Goal: Task Accomplishment & Management: Manage account settings

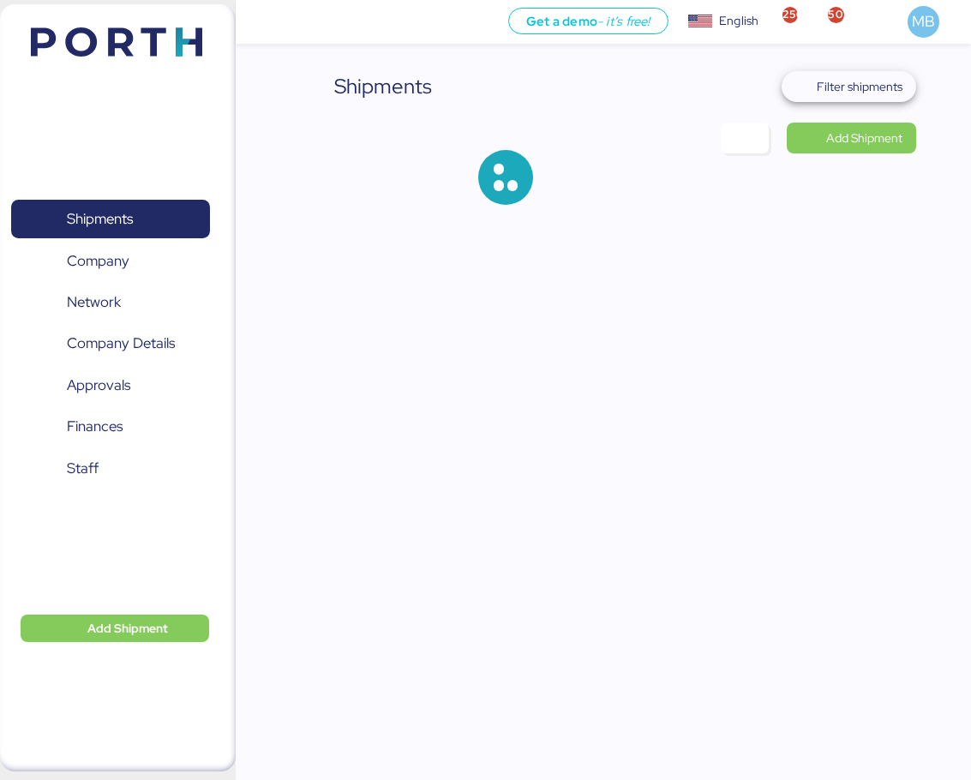
click at [851, 87] on span "Filter shipments" at bounding box center [859, 86] width 86 height 21
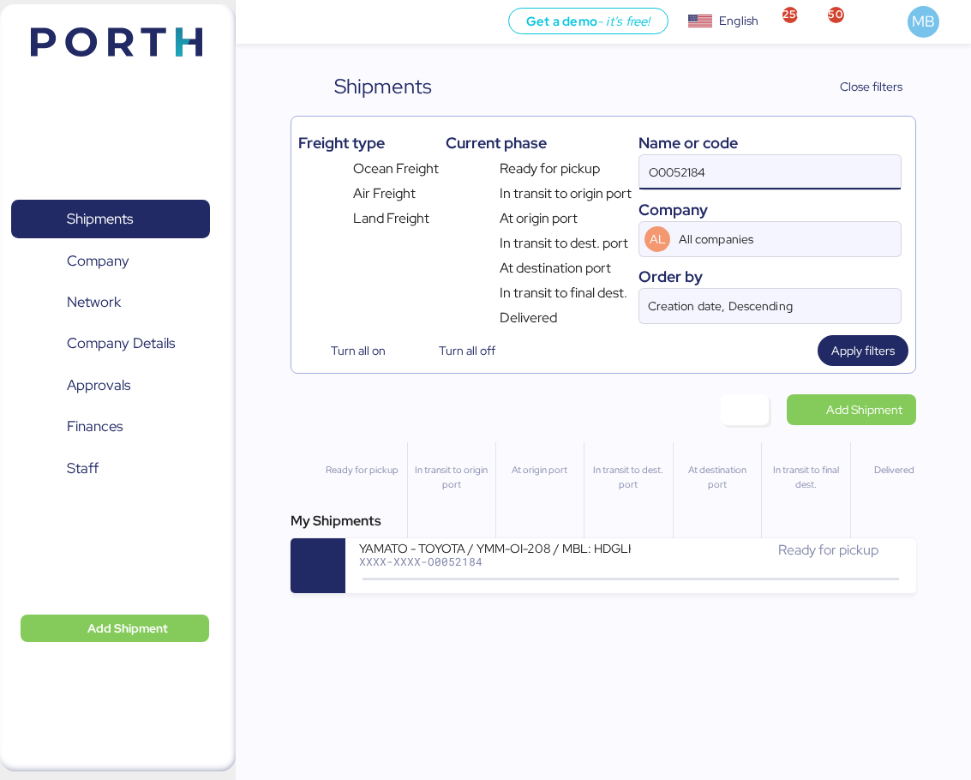
drag, startPoint x: 761, startPoint y: 173, endPoint x: 591, endPoint y: 163, distance: 169.9
click at [591, 163] on div "Freight type Ocean Freight Air Freight Land Freight Current phase Ready for pic…" at bounding box center [602, 225] width 609 height 205
paste input "O0052175"
type input "O0052175"
click at [667, 552] on div "Ready for pickup" at bounding box center [767, 550] width 272 height 21
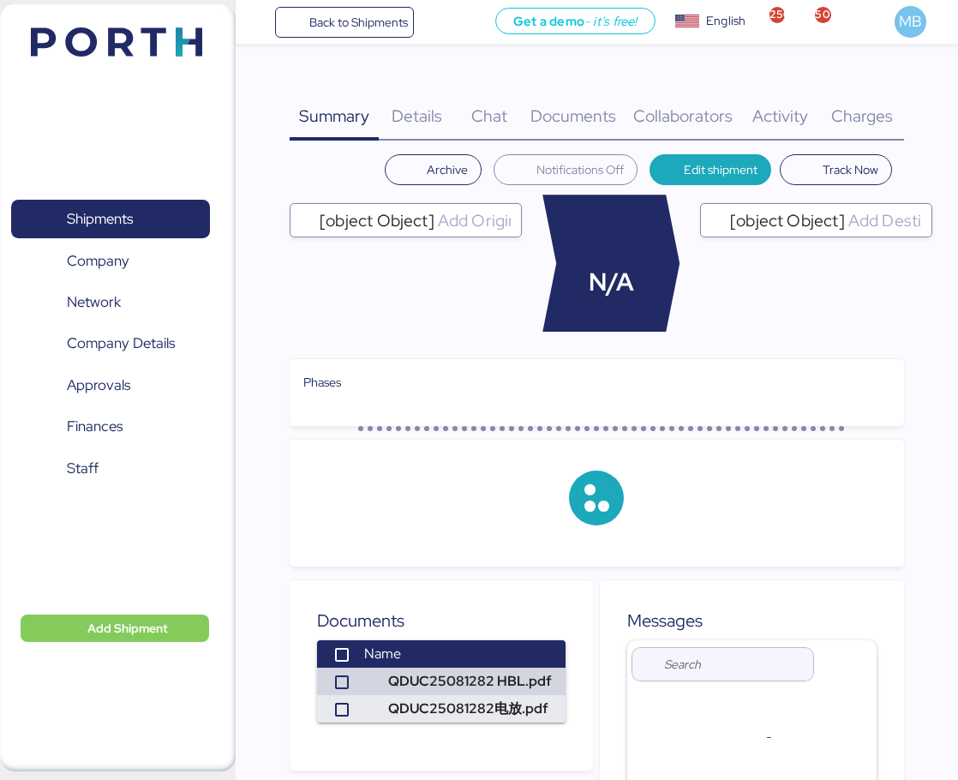
click at [864, 112] on span "Charges" at bounding box center [862, 116] width 62 height 22
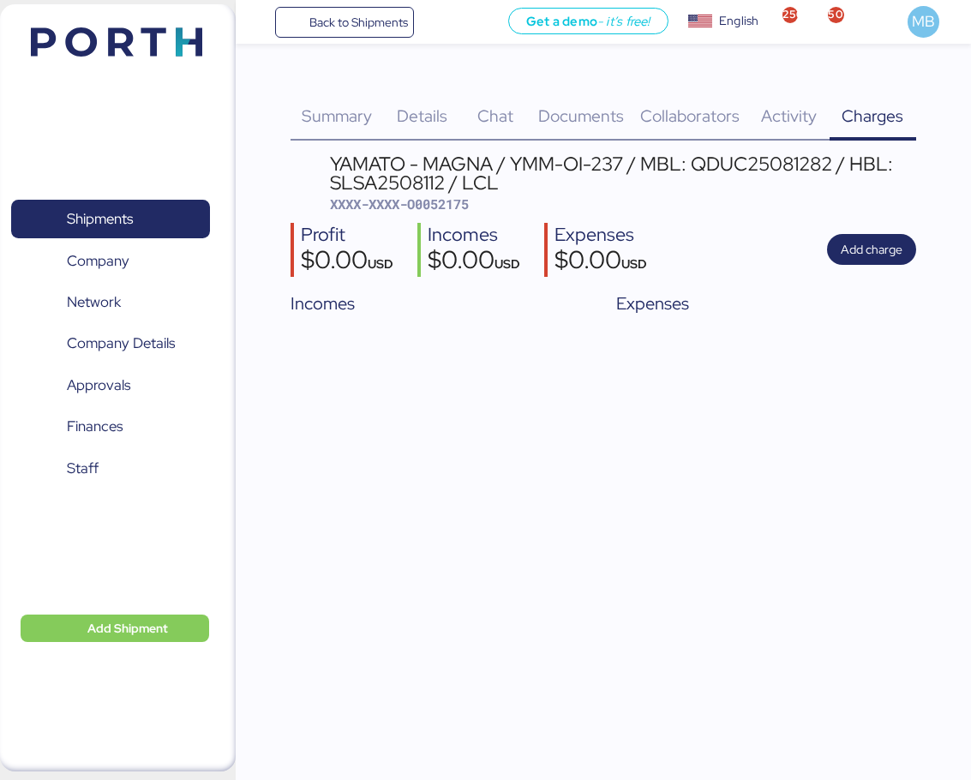
click at [451, 207] on span "XXXX-XXXX-O0052175" at bounding box center [399, 203] width 139 height 17
copy span "O0052175"
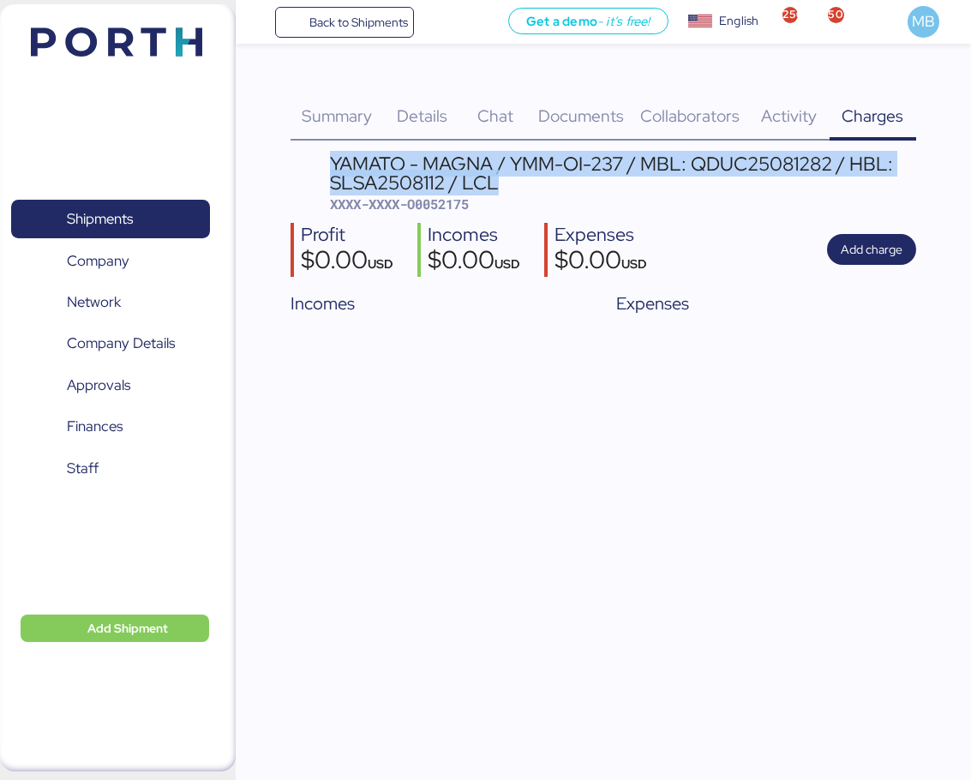
drag, startPoint x: 501, startPoint y: 187, endPoint x: 327, endPoint y: 157, distance: 176.5
click at [327, 157] on header "YAMATO - MAGNA / YMM-OI-237 / MBL: QDUC25081282 / HBL: SLSA2508112 / LCL XXXX-X…" at bounding box center [602, 183] width 625 height 59
copy div "YAMATO - MAGNA / YMM-OI-237 / MBL: QDUC25081282 / HBL: SLSA2508112 / LCL"
click at [887, 252] on span "Add charge" at bounding box center [871, 249] width 62 height 21
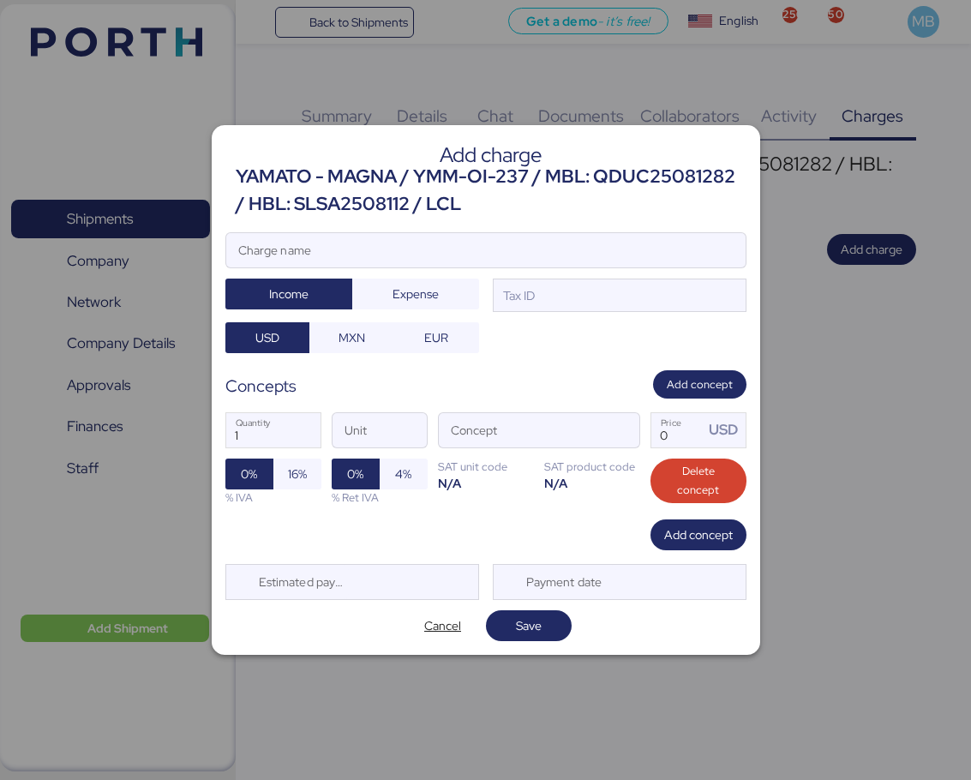
click at [495, 259] on input "Charge name" at bounding box center [485, 250] width 519 height 34
paste input "YAMATO - MAGNA / YMM-OI-237 / MBL: QDUC25081282 / HBL: SLSA2508112 / LCL"
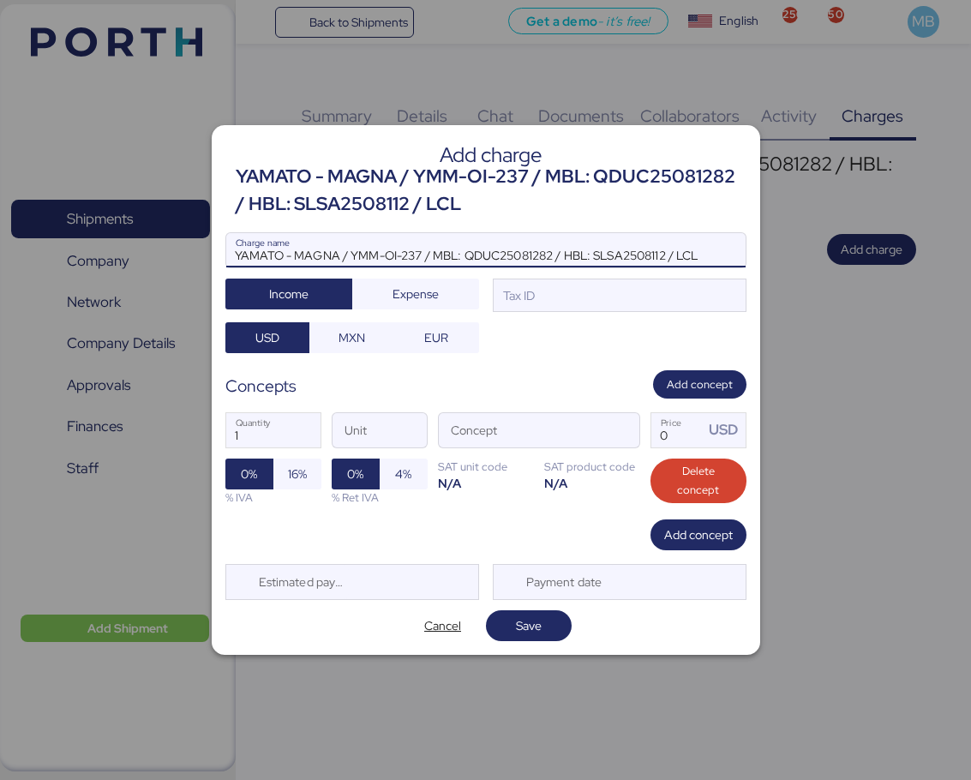
type input "YAMATO - MAGNA / YMM-OI-237 / MBL: QDUC25081282 / HBL: SLSA2508112 / LCL"
click at [562, 296] on div "Tax ID" at bounding box center [620, 295] width 254 height 34
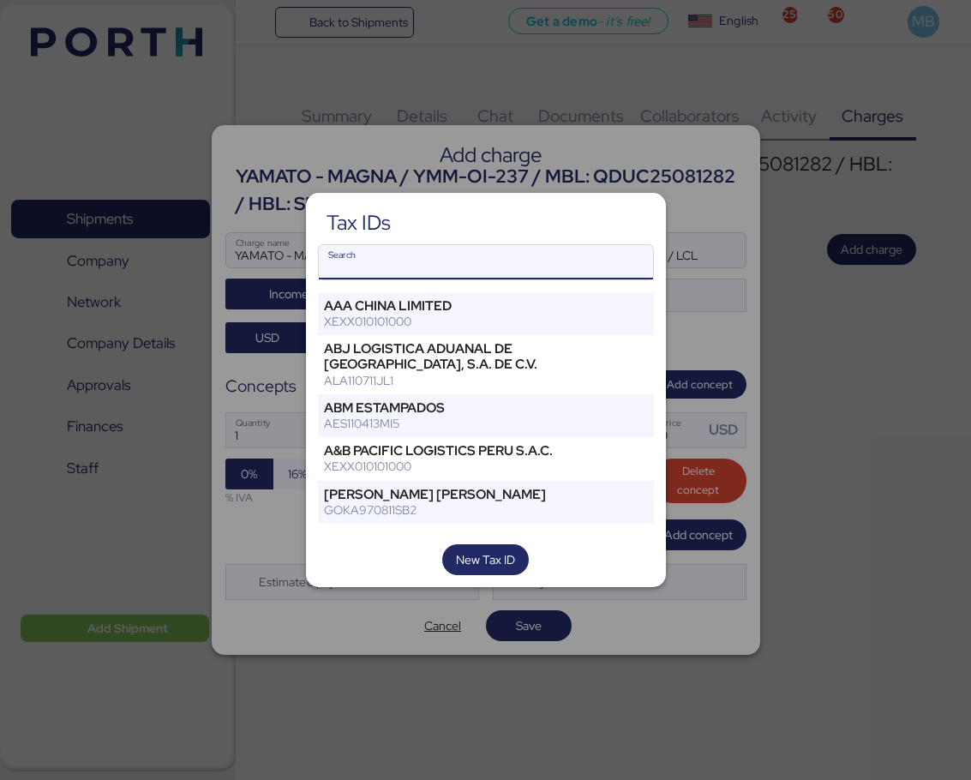
click at [489, 266] on input "Search" at bounding box center [486, 262] width 334 height 34
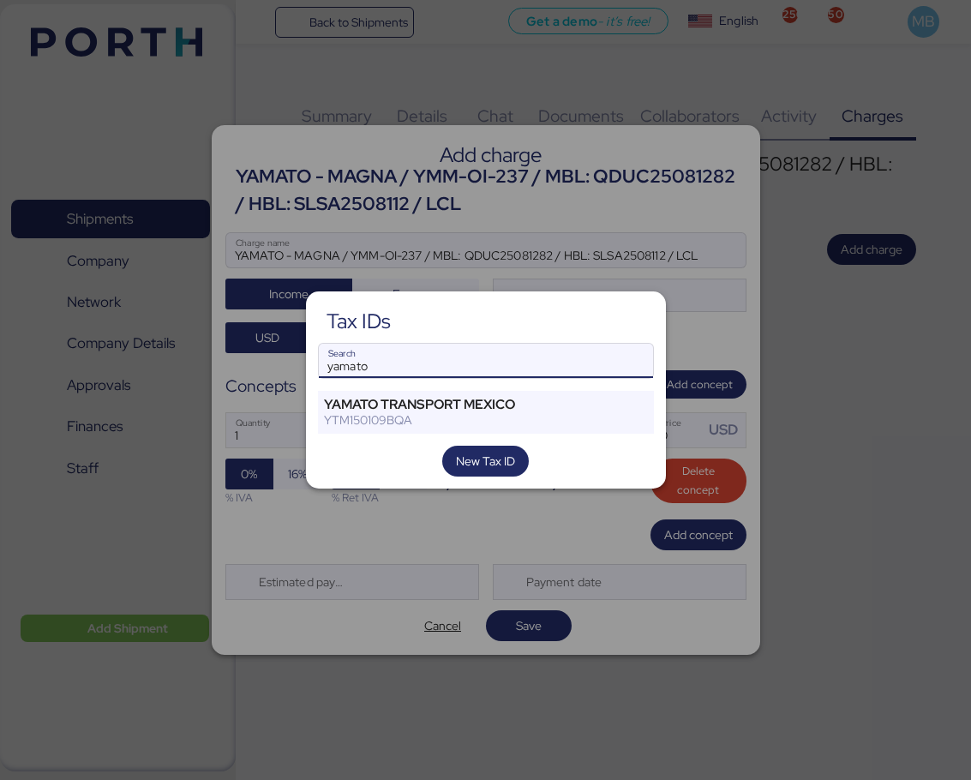
type input "yamato"
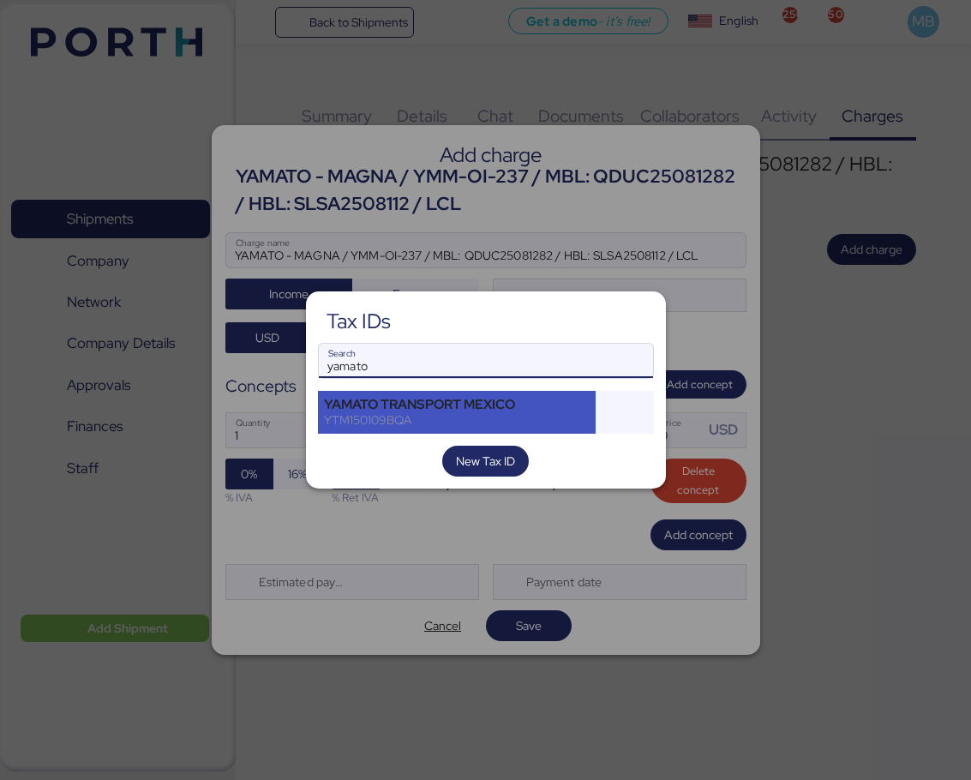
click at [481, 400] on div "YAMATO TRANSPORT MEXICO" at bounding box center [457, 404] width 266 height 15
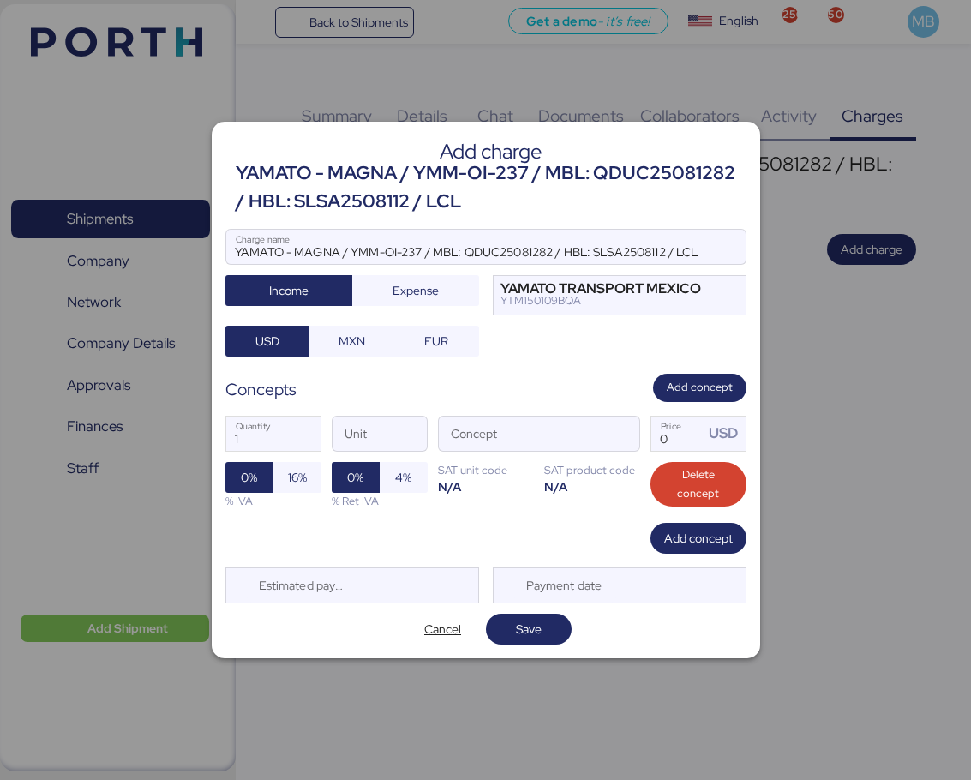
click at [637, 434] on span "button" at bounding box center [621, 438] width 36 height 36
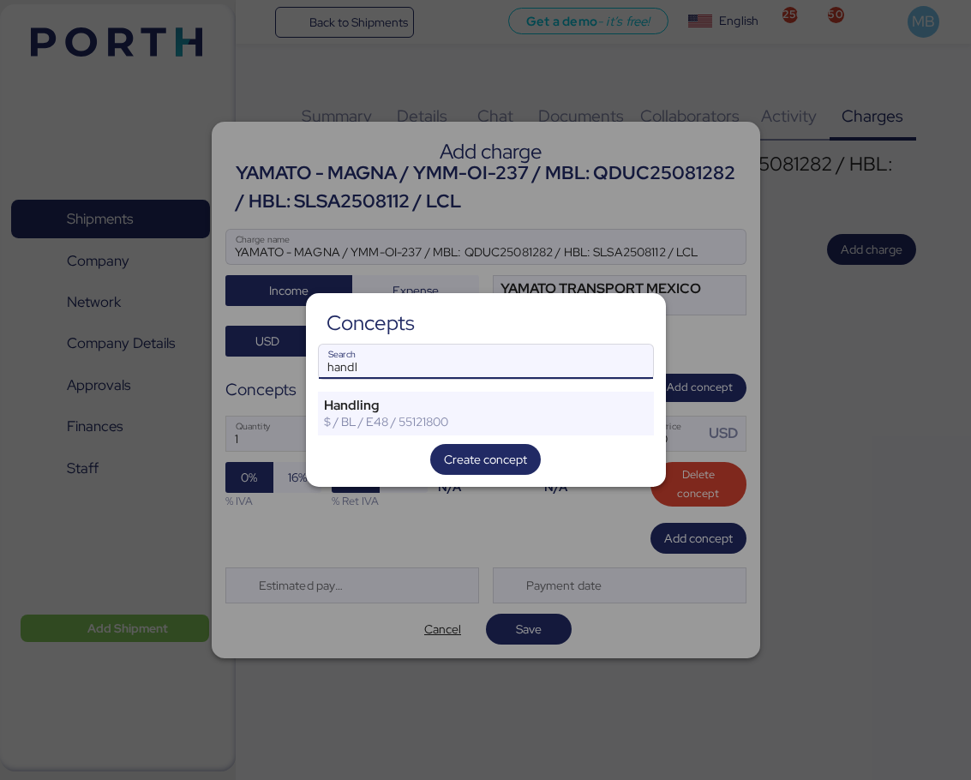
type input "handl"
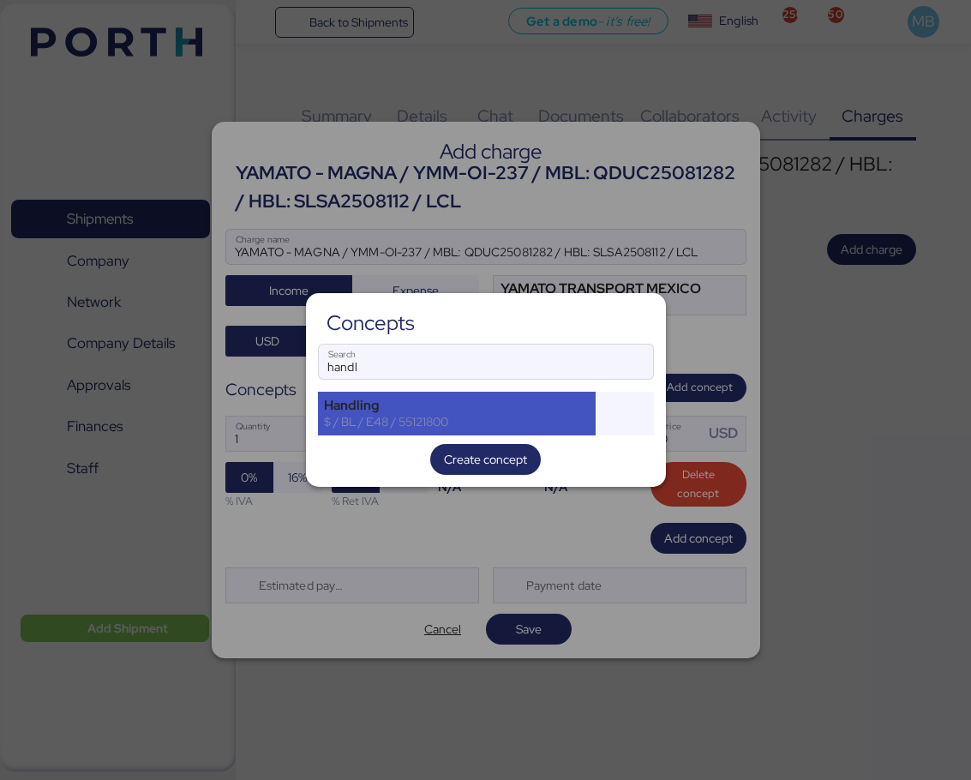
click at [436, 416] on div "$ / BL / E48 / 55121800" at bounding box center [457, 421] width 266 height 15
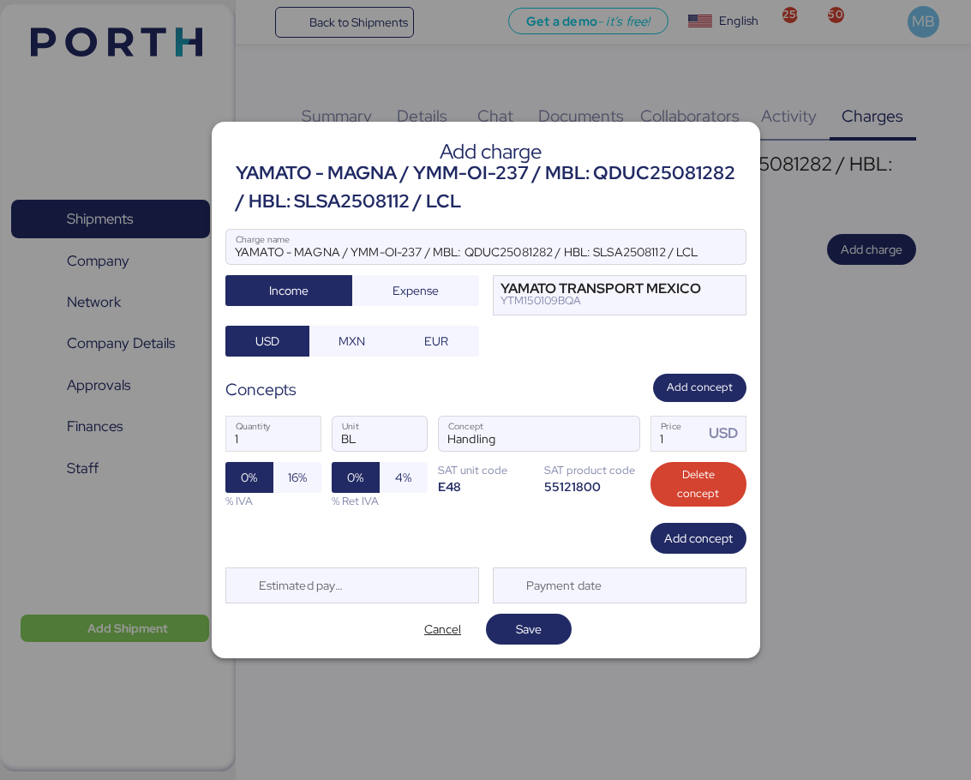
click at [285, 487] on span "16%" at bounding box center [297, 477] width 48 height 31
drag, startPoint x: 694, startPoint y: 435, endPoint x: 622, endPoint y: 435, distance: 72.0
click at [622, 435] on div "1 Quantity BL Unit Handling Concept 1 Price USD 0% 16% % IVA 0% 4% % Ret IVA SA…" at bounding box center [485, 462] width 521 height 121
type input "36"
click at [716, 543] on span "Add concept" at bounding box center [698, 538] width 69 height 21
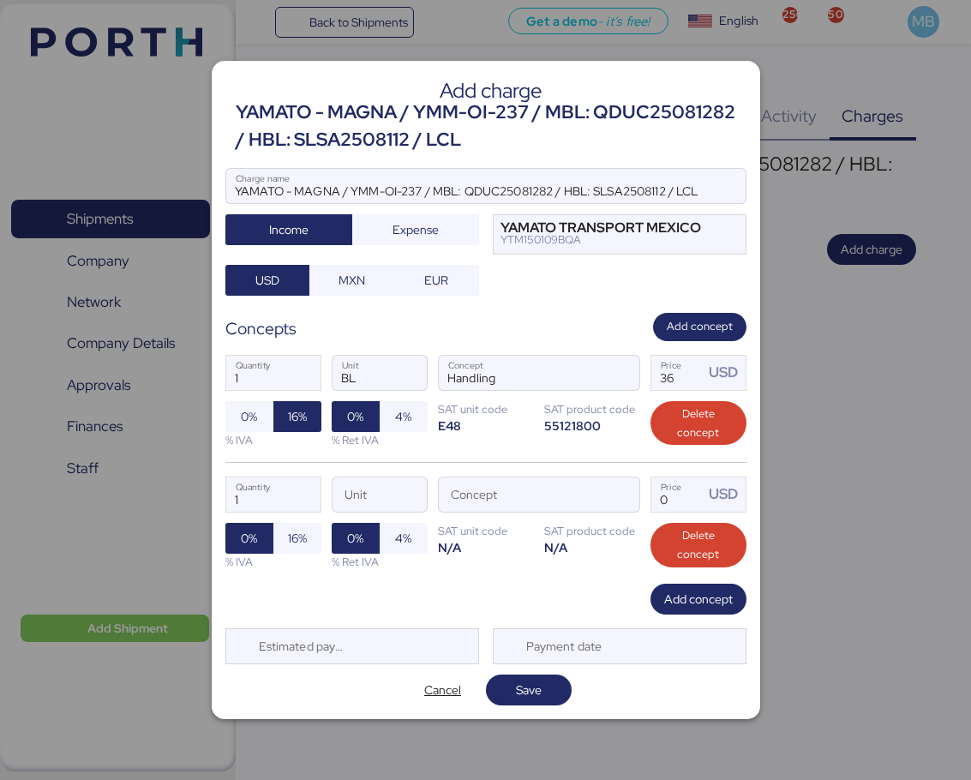
click at [625, 493] on span "button" at bounding box center [621, 499] width 36 height 36
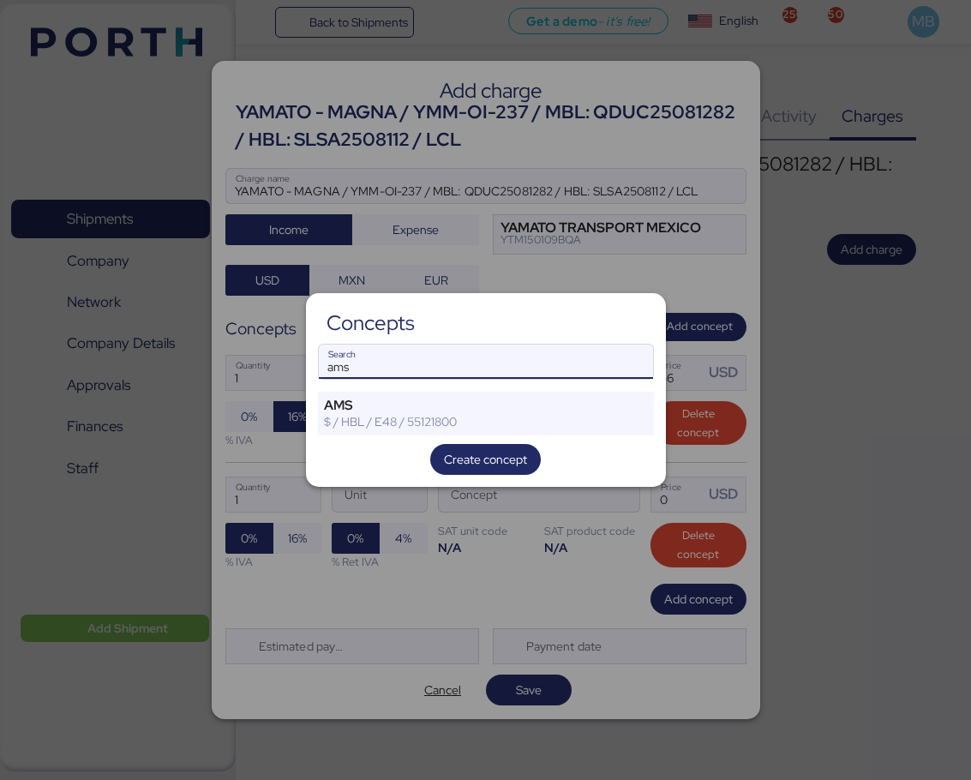
type input "ams"
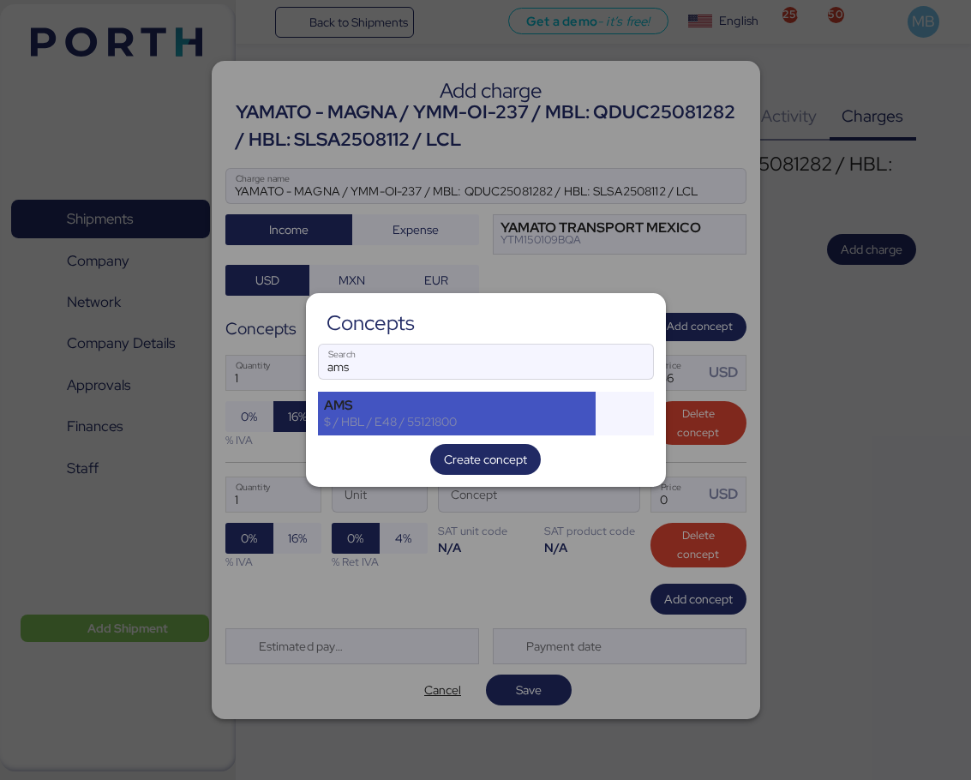
click at [416, 430] on div "AMS $ / HBL / E48 / 55121800" at bounding box center [457, 413] width 278 height 43
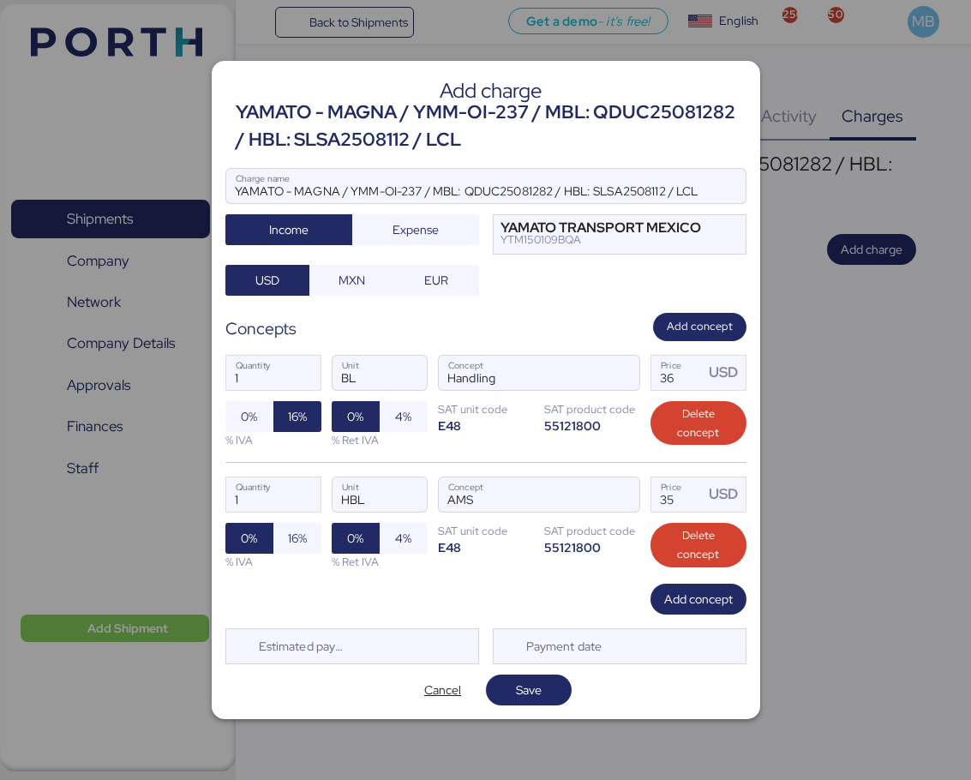
click at [297, 535] on span "16%" at bounding box center [297, 538] width 19 height 21
drag, startPoint x: 690, startPoint y: 498, endPoint x: 643, endPoint y: 496, distance: 47.2
click at [643, 496] on div "1 Quantity HBL Unit AMS Concept 35 Price USD 0% 16% % IVA 0% 4% % Ret IVA SAT u…" at bounding box center [485, 523] width 521 height 122
type input "18"
click at [541, 689] on span "Save" at bounding box center [529, 689] width 26 height 21
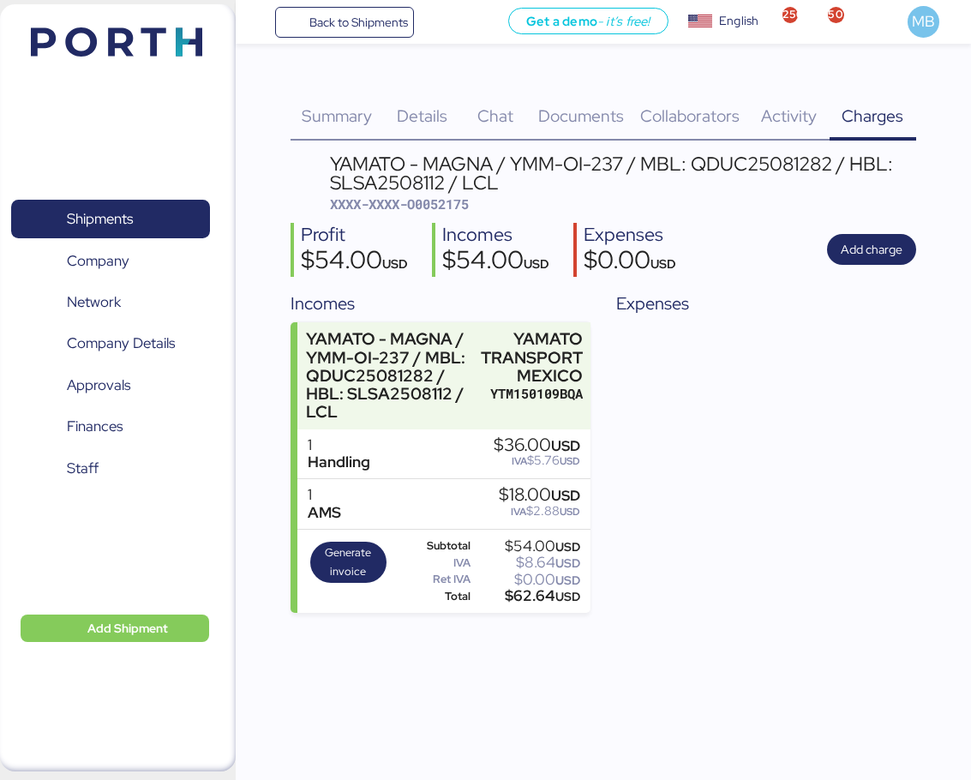
click at [164, 216] on span "Shipments" at bounding box center [110, 218] width 184 height 25
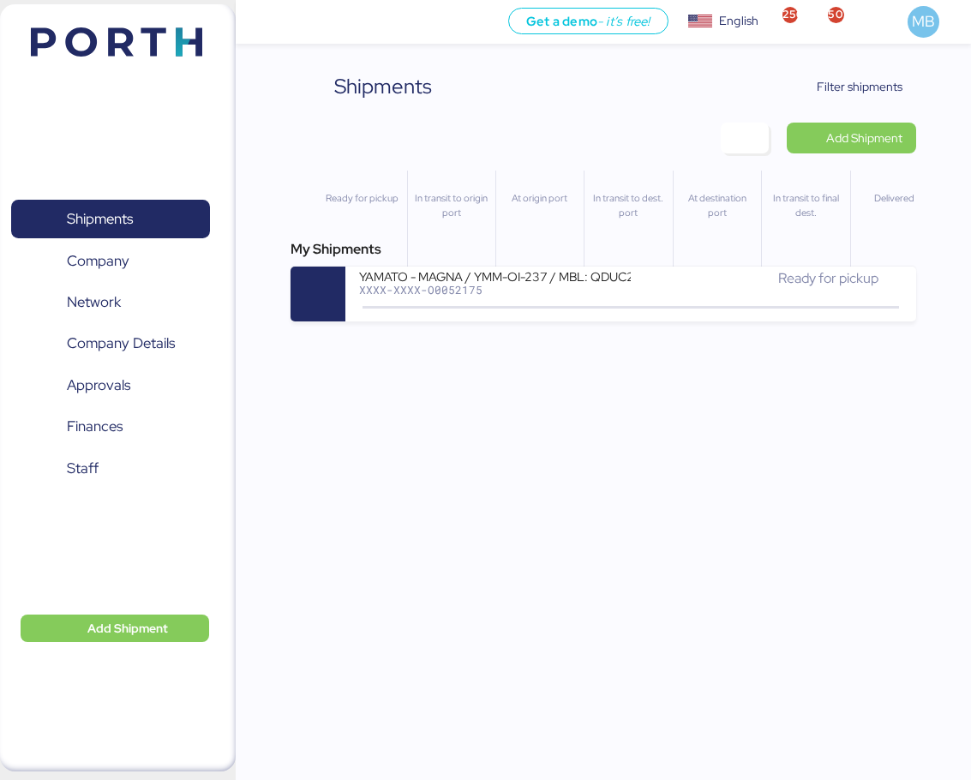
click at [877, 93] on span "Filter shipments" at bounding box center [859, 86] width 86 height 21
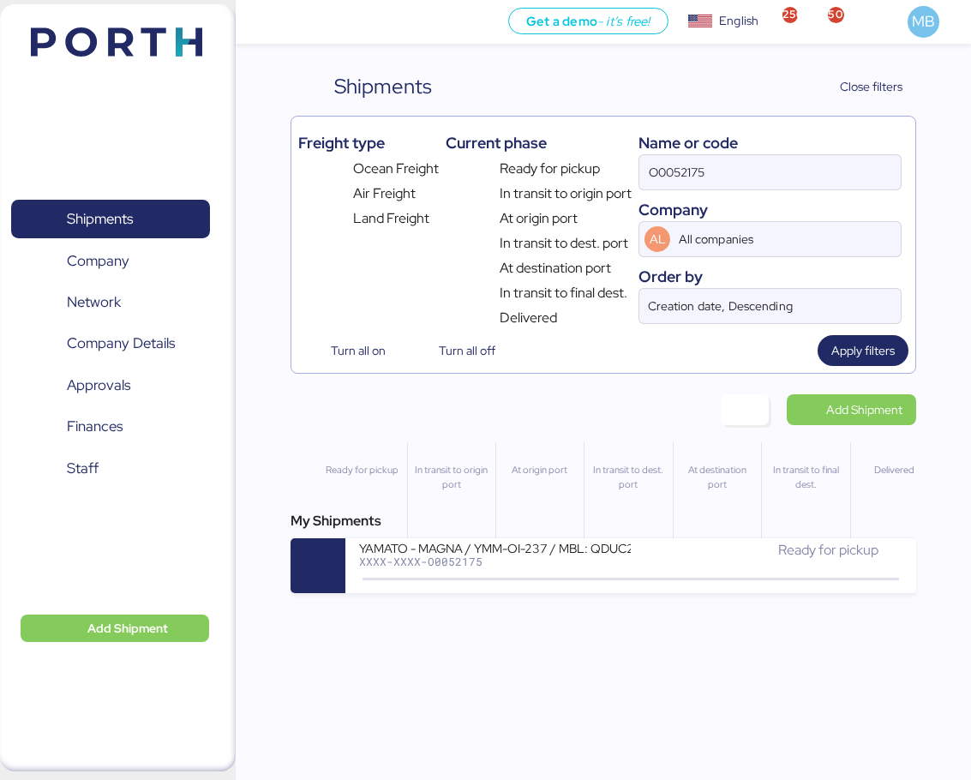
drag, startPoint x: 745, startPoint y: 180, endPoint x: 558, endPoint y: 151, distance: 189.9
click at [558, 151] on div "Freight type Ocean Freight Air Freight Land Freight Current phase Ready for pic…" at bounding box center [602, 225] width 609 height 205
type input "borgo"
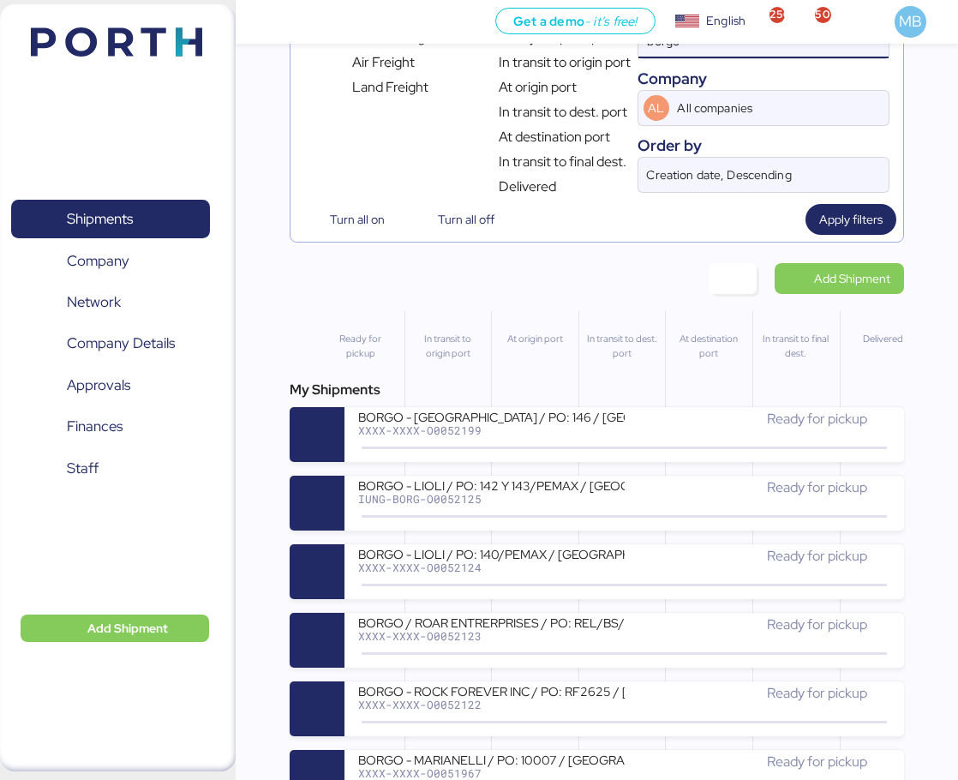
scroll to position [171, 0]
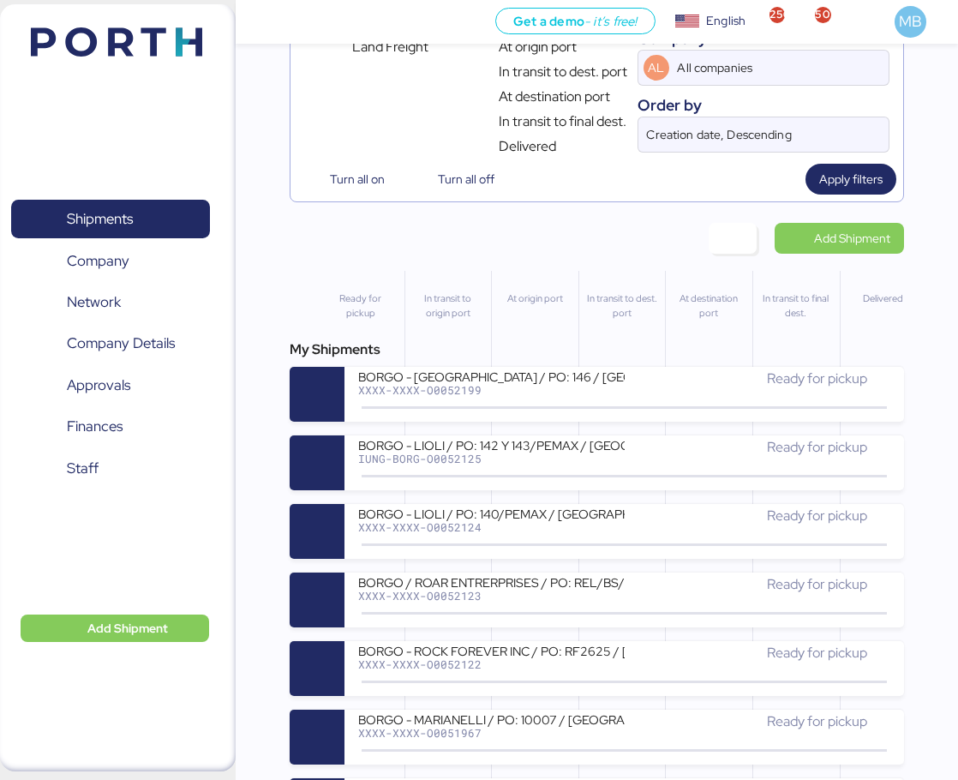
click at [584, 652] on div "BORGO - ROCK FOREVER INC / PO: RF2625 / [GEOGRAPHIC_DATA] - [GEOGRAPHIC_DATA] /…" at bounding box center [491, 650] width 266 height 15
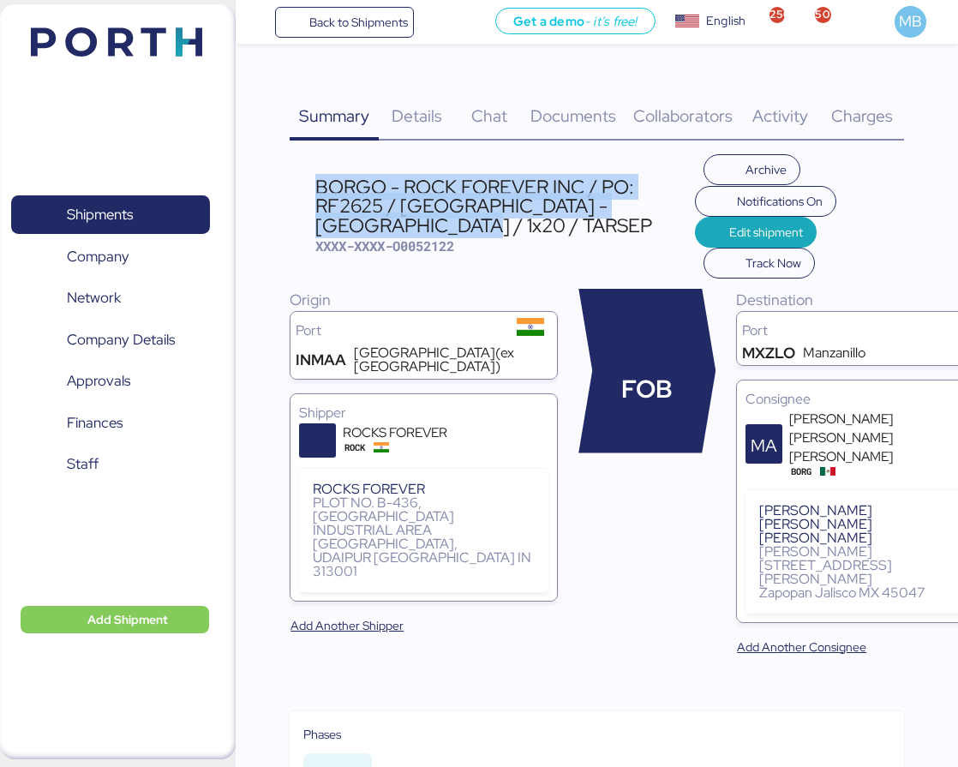
drag, startPoint x: 319, startPoint y: 180, endPoint x: 458, endPoint y: 221, distance: 145.6
click at [458, 221] on div "BORGO - ROCK FOREVER INC / PO: RF2625 / [GEOGRAPHIC_DATA] - [GEOGRAPHIC_DATA] /…" at bounding box center [505, 205] width 380 height 57
copy div "BORGO - ROCK FOREVER INC / PO: RF2625 / [GEOGRAPHIC_DATA] - [GEOGRAPHIC_DATA] /…"
click at [140, 215] on span "Shipments" at bounding box center [110, 214] width 184 height 25
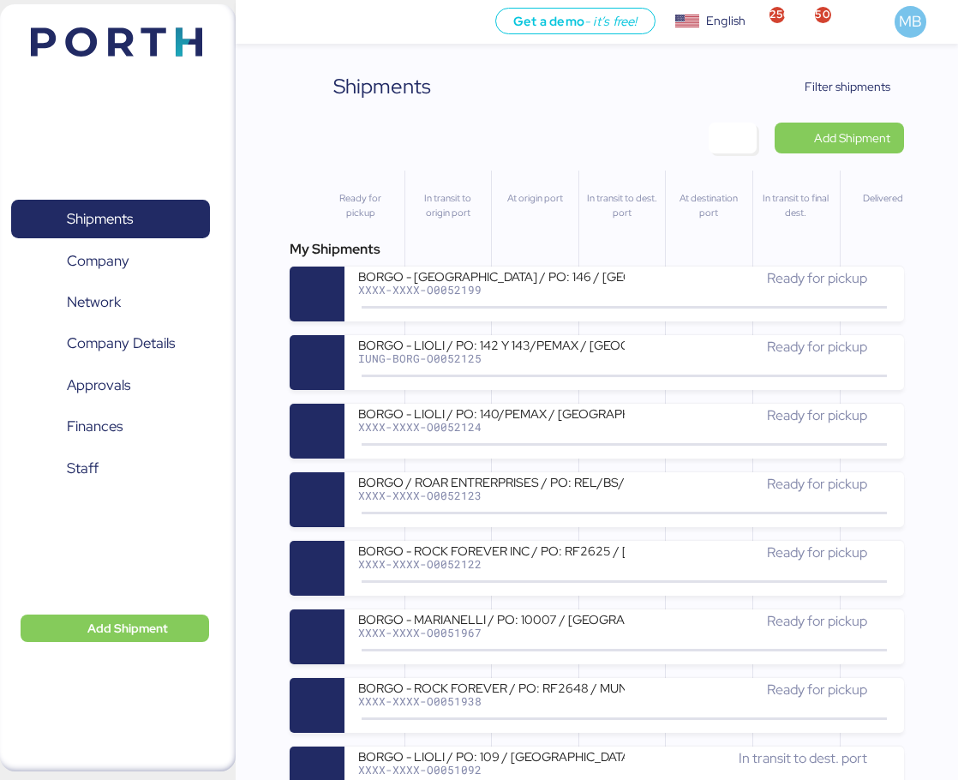
click at [856, 135] on span "Add Shipment" at bounding box center [852, 138] width 76 height 21
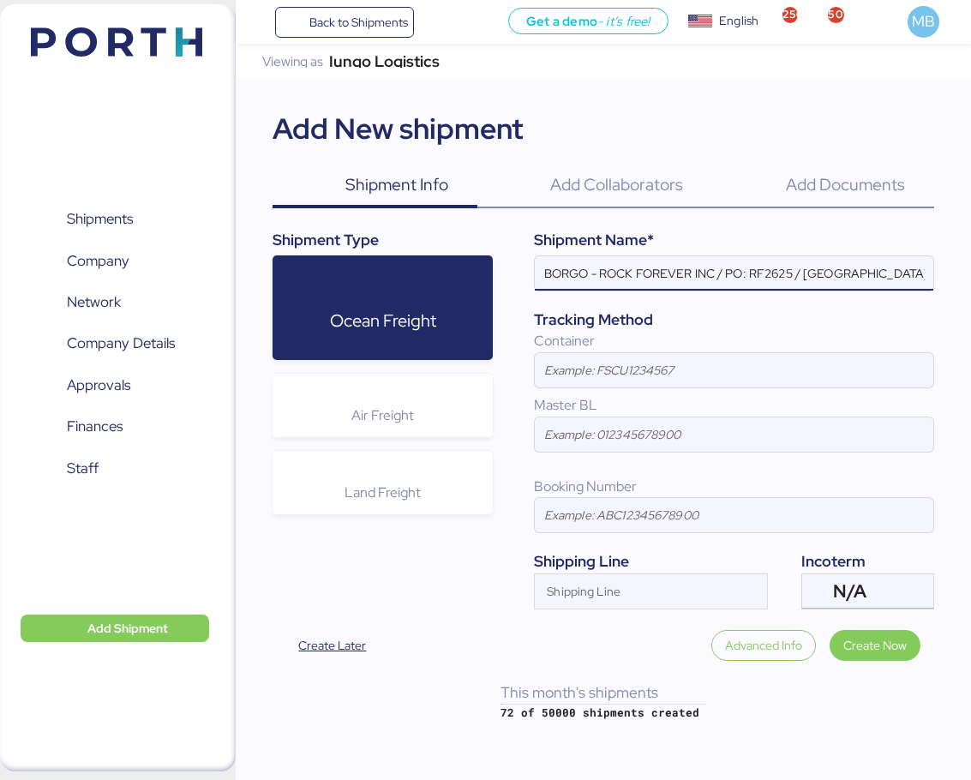
scroll to position [0, 115]
click at [860, 593] on span "N/A" at bounding box center [849, 590] width 33 height 15
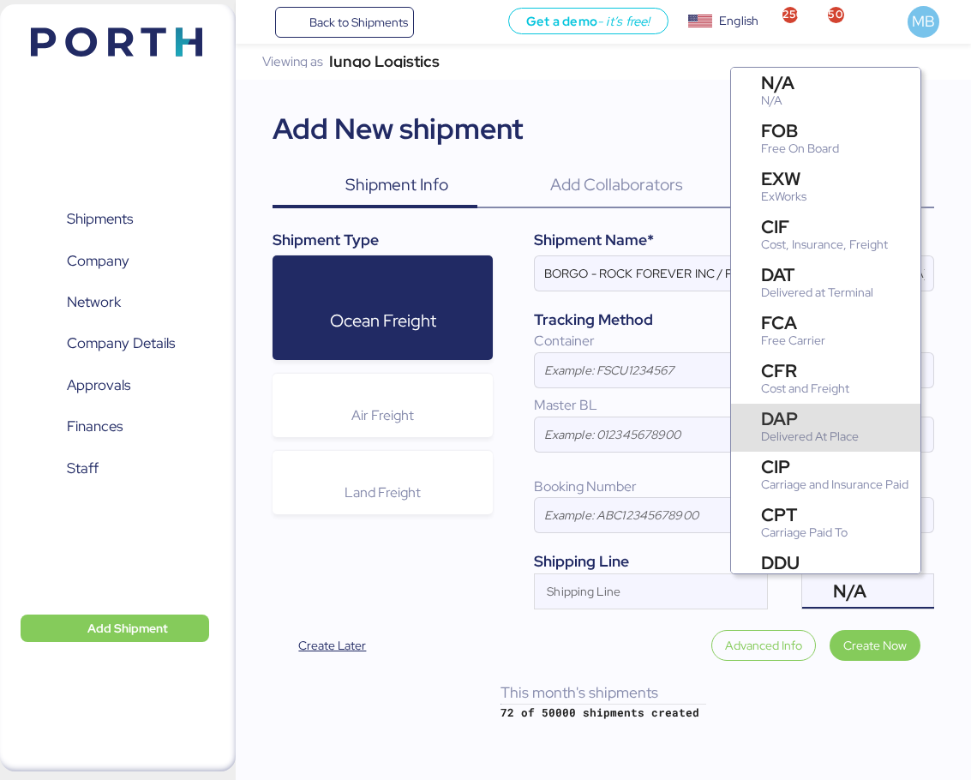
click at [850, 432] on div "Delivered At Place" at bounding box center [810, 437] width 98 height 18
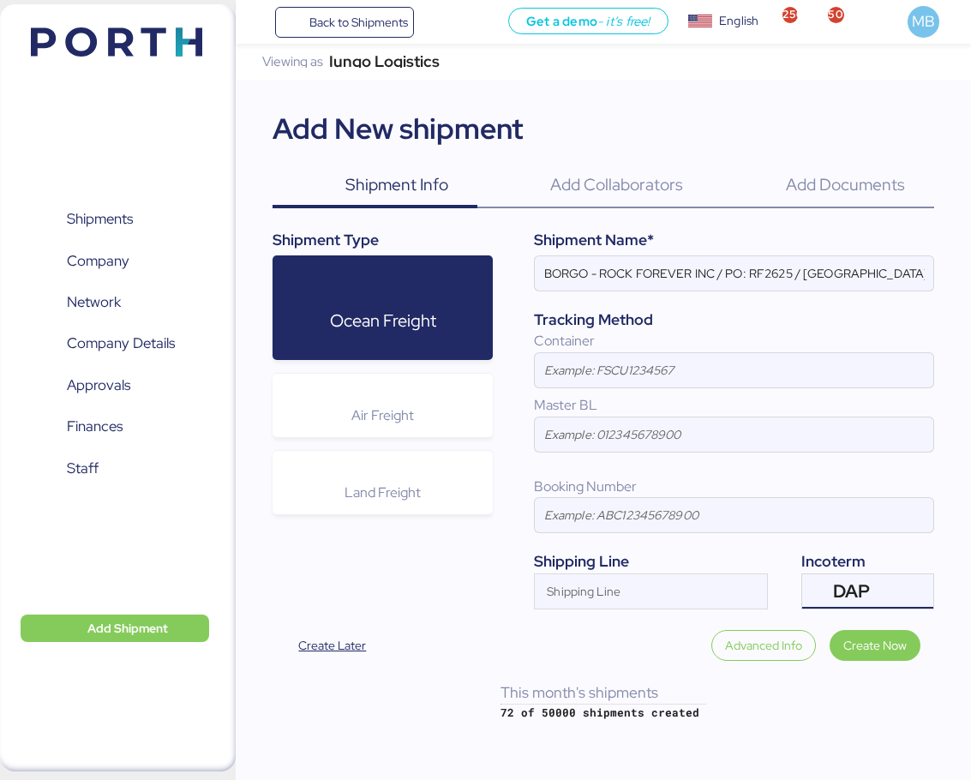
click at [709, 271] on input "BORGO - ROCK FOREVER INC / PO: RF2625 / [GEOGRAPHIC_DATA] - [GEOGRAPHIC_DATA] /…" at bounding box center [734, 273] width 398 height 34
click at [741, 272] on input "BORGO - ROCK FOREVER / PO: RF2625 / [GEOGRAPHIC_DATA] - [GEOGRAPHIC_DATA] / 1x2…" at bounding box center [734, 273] width 398 height 34
paste input "RF2703"
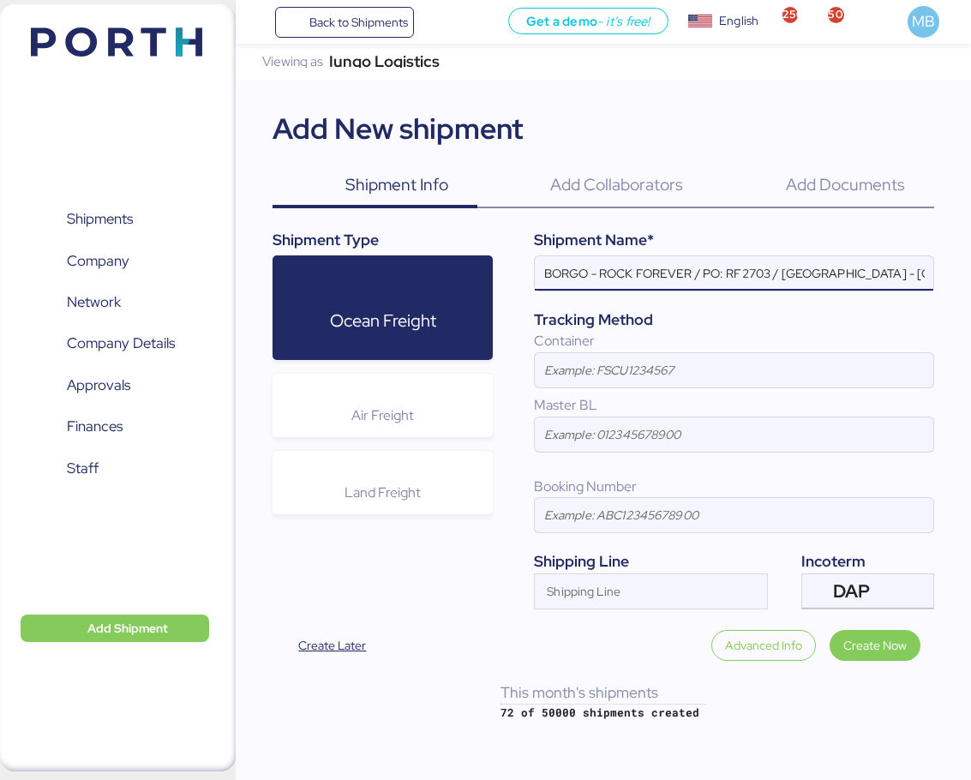
type input "BORGO - ROCK FOREVER / PO: RF2703 / [GEOGRAPHIC_DATA] - [GEOGRAPHIC_DATA] / 1x2…"
click at [810, 270] on input "BORGO - ROCK FOREVER / PO: RF2703 / [GEOGRAPHIC_DATA] - [GEOGRAPHIC_DATA] / 1x2…" at bounding box center [734, 273] width 398 height 34
click at [890, 644] on span "Create Now" at bounding box center [874, 645] width 63 height 21
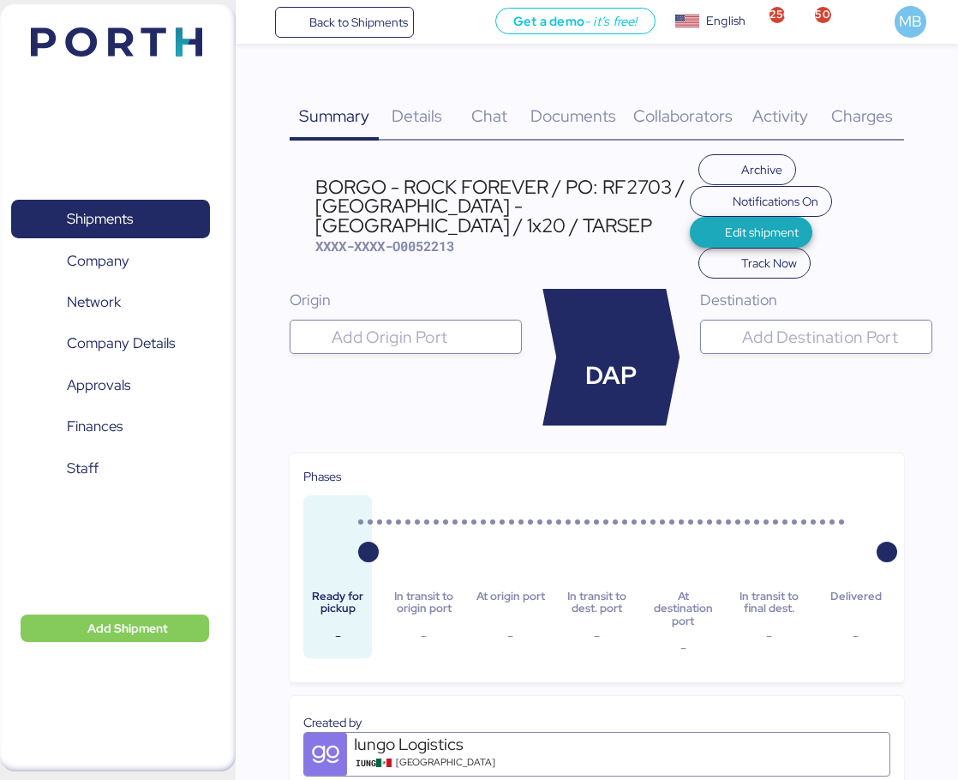
click at [725, 230] on span "Edit shipment" at bounding box center [762, 232] width 74 height 21
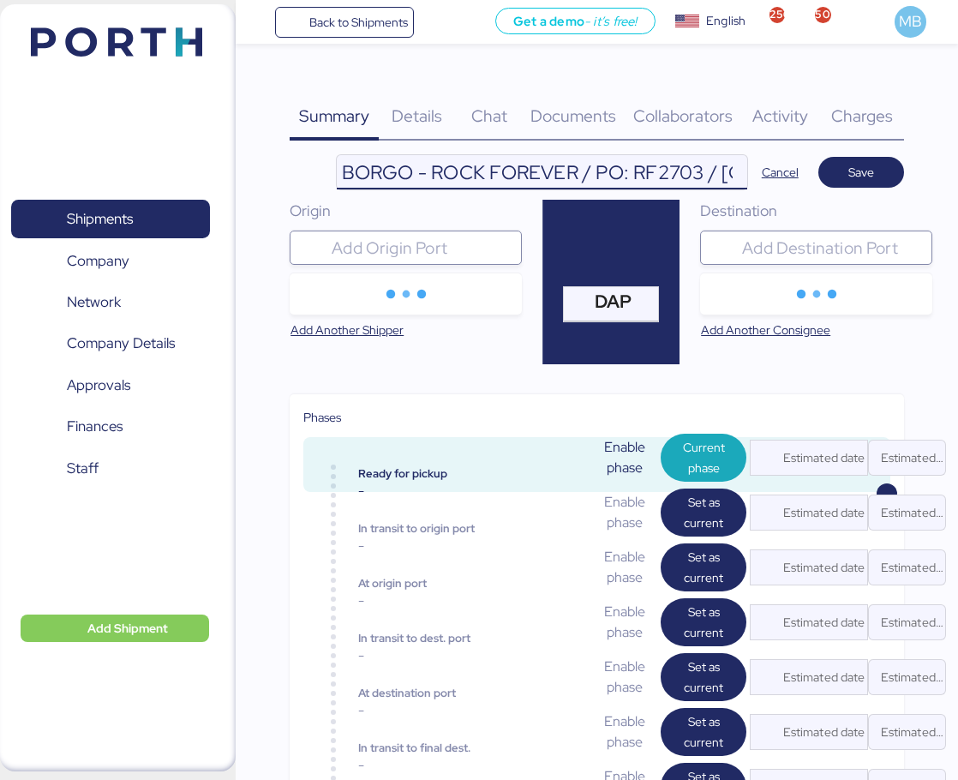
click at [651, 175] on input "BORGO - ROCK FOREVER / PO: RF2703 / [GEOGRAPHIC_DATA] - [GEOGRAPHIC_DATA] / 1x2…" at bounding box center [542, 172] width 410 height 34
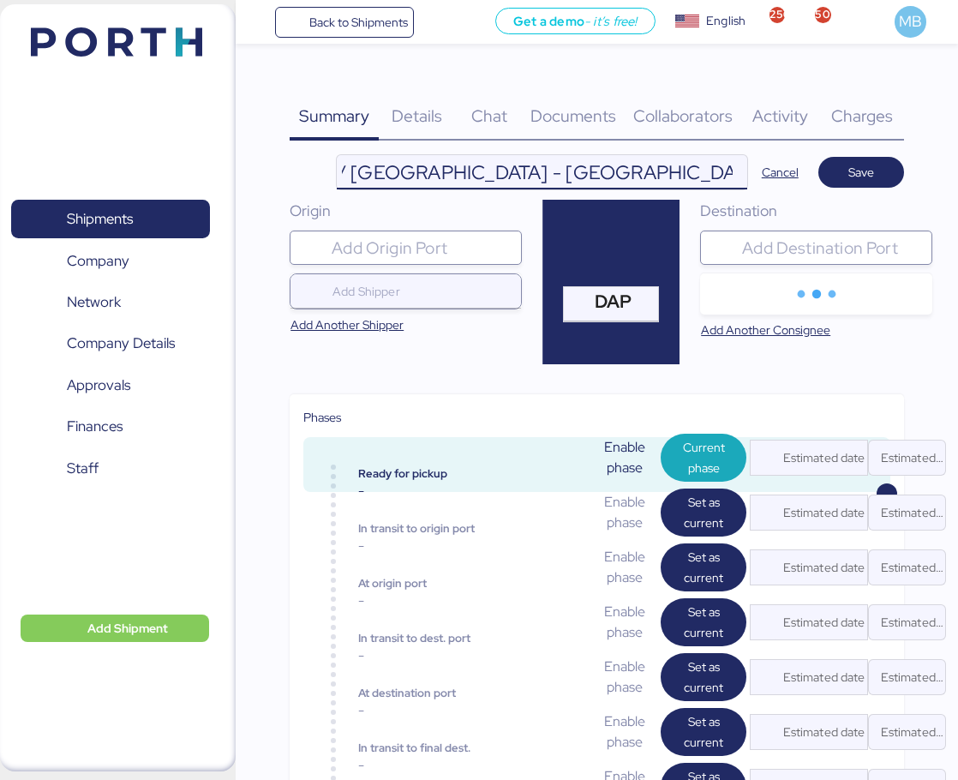
type input "BORGO - ROCK FOREVER / PO: RF2703 / [GEOGRAPHIC_DATA] - [GEOGRAPHIC_DATA] / 1x2…"
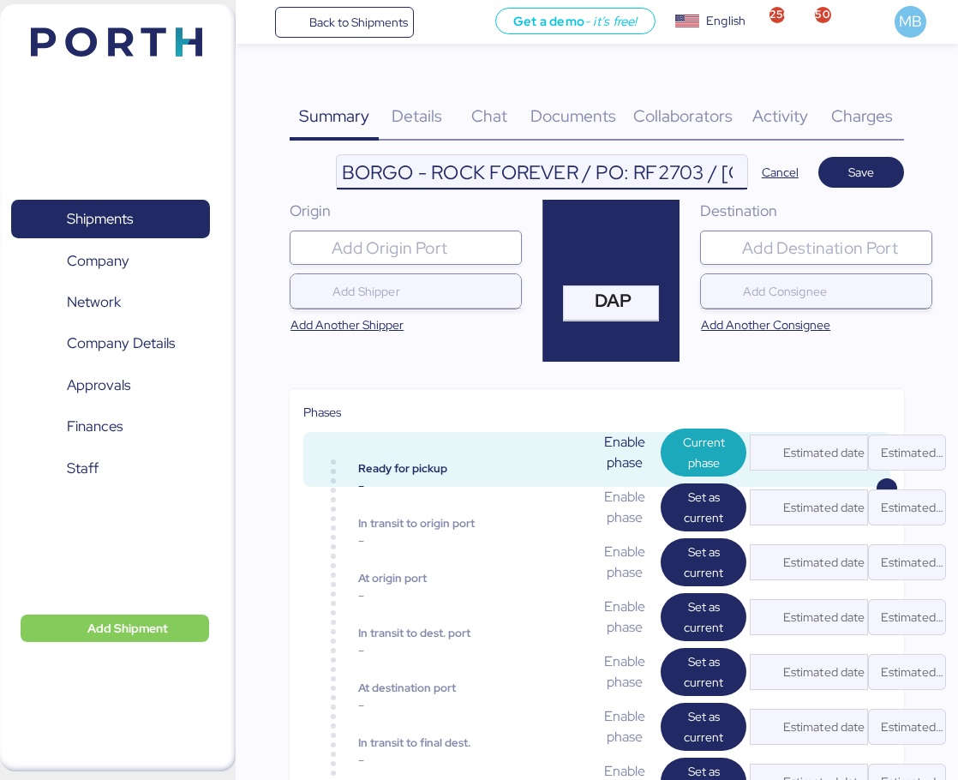
click at [876, 170] on span "Save" at bounding box center [861, 172] width 58 height 24
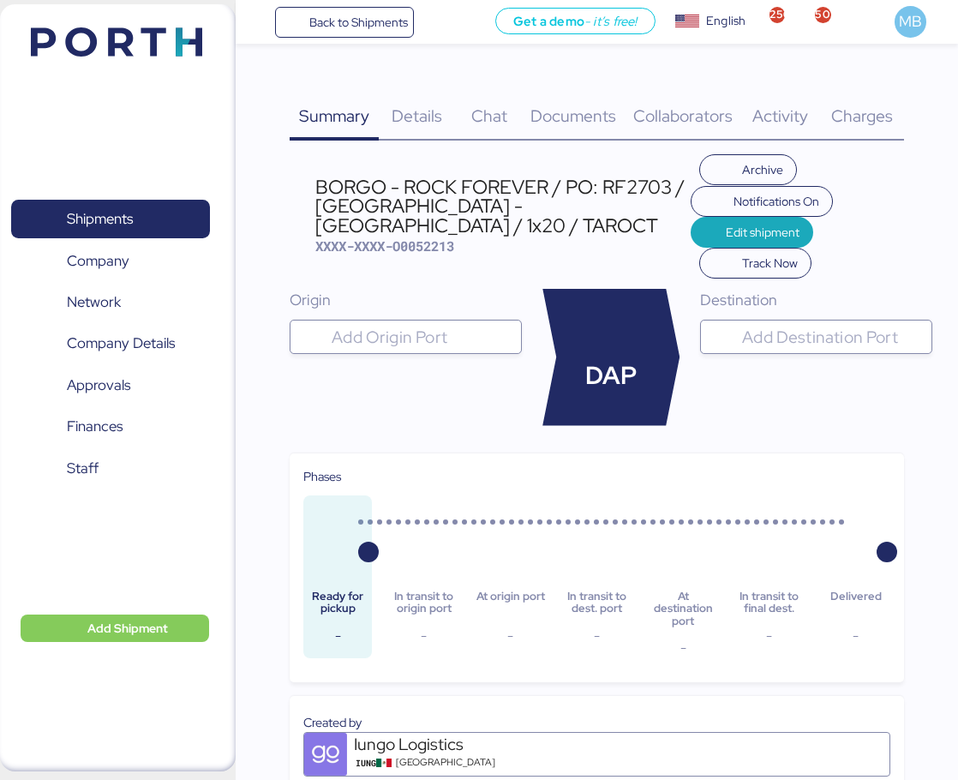
click at [324, 30] on span "Back to Shipments" at bounding box center [358, 22] width 99 height 21
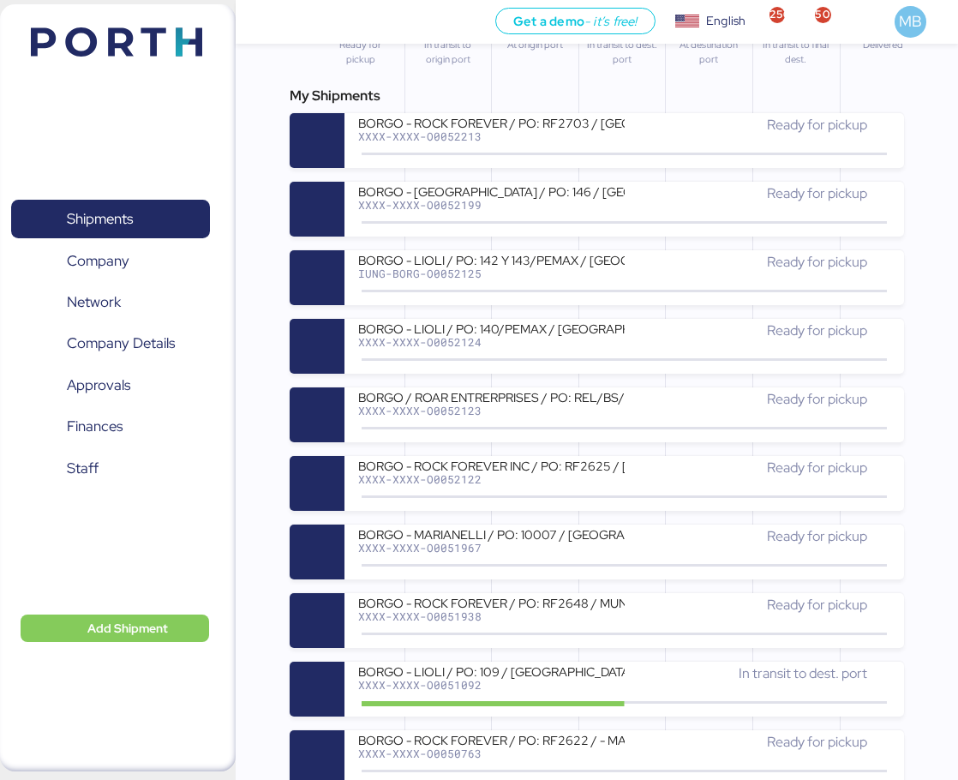
scroll to position [171, 0]
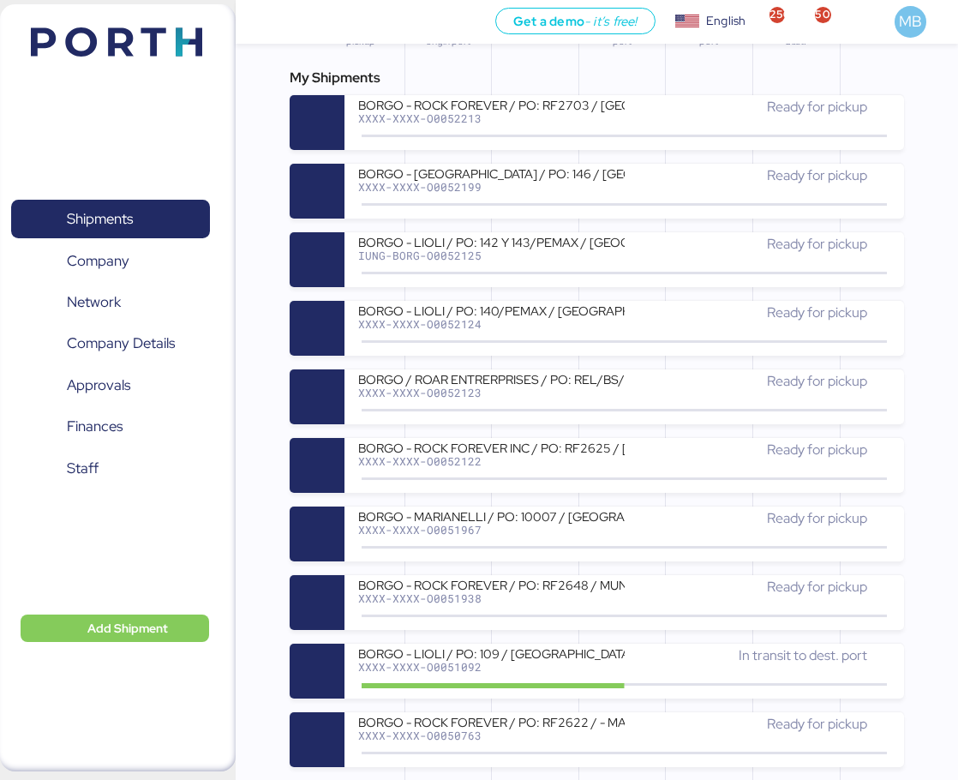
click at [559, 590] on div "BORGO - ROCK FOREVER / PO: RF2648 / MUNDRA - MANZANILLO / 1x20 / TARJUL" at bounding box center [491, 584] width 266 height 15
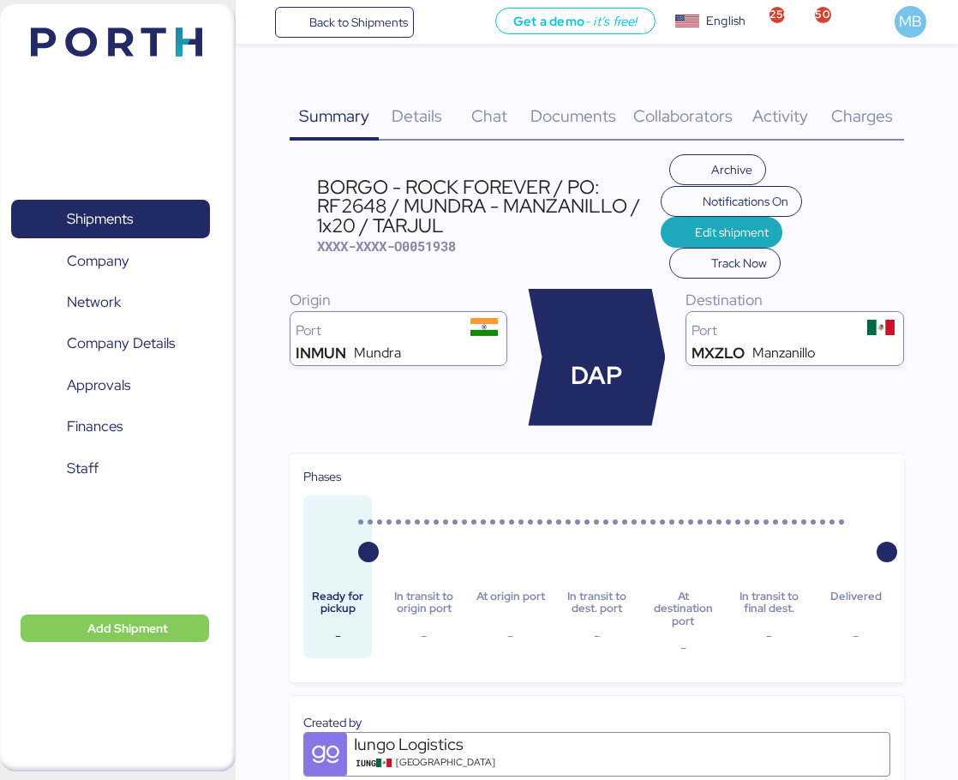
click at [320, 8] on span "Back to Shipments" at bounding box center [345, 22] width 128 height 31
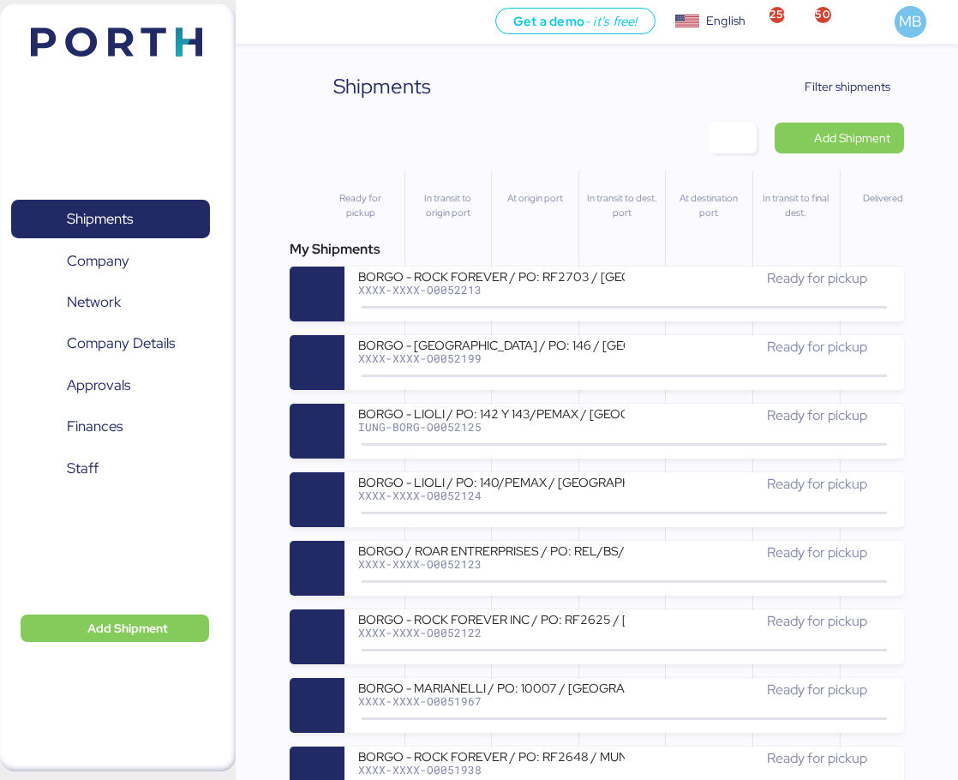
click at [569, 287] on div "XXXX-XXXX-O0052213" at bounding box center [491, 290] width 266 height 12
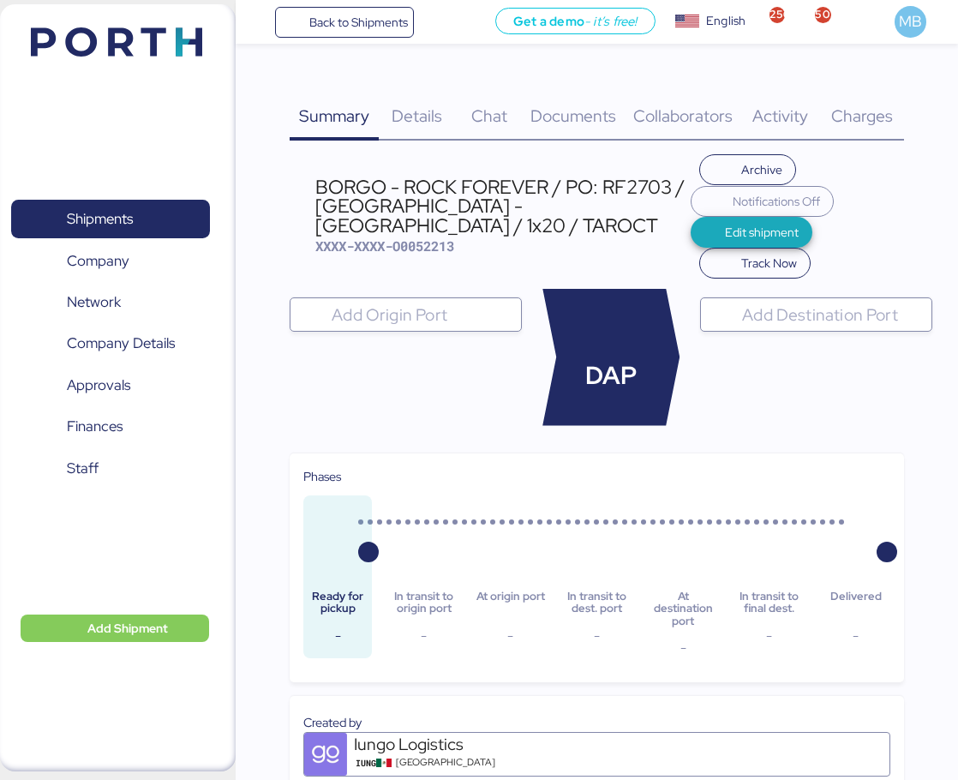
click at [734, 225] on span "Edit shipment" at bounding box center [762, 232] width 74 height 21
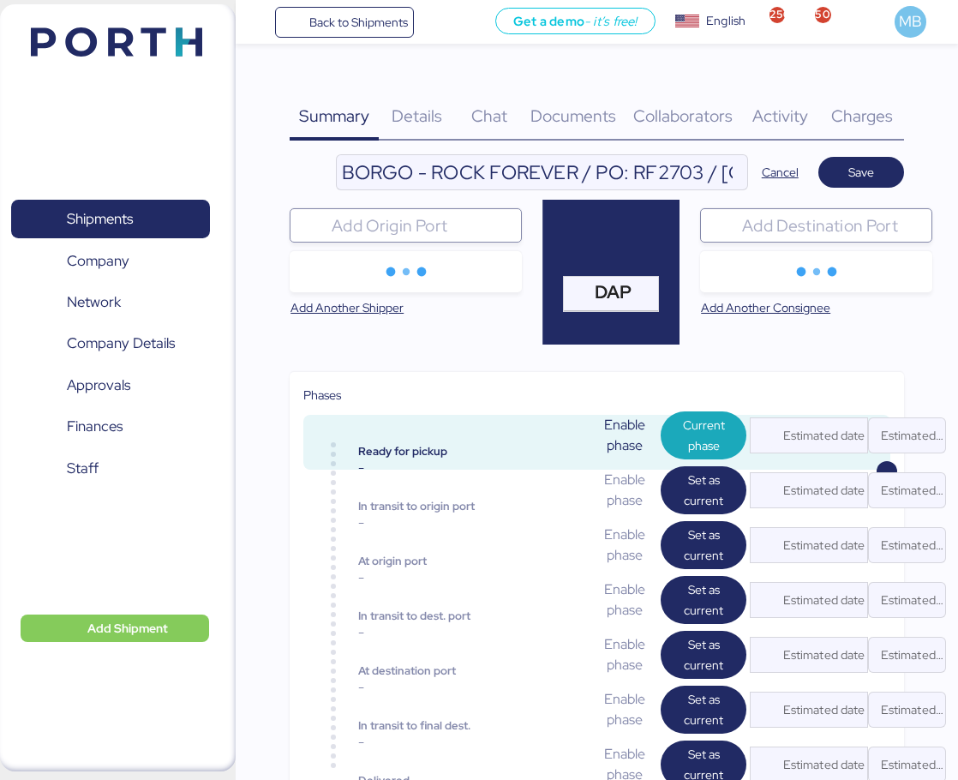
click at [686, 164] on input "BORGO - ROCK FOREVER / PO: RF2703 / [GEOGRAPHIC_DATA] - [GEOGRAPHIC_DATA] / 1x2…" at bounding box center [542, 172] width 410 height 34
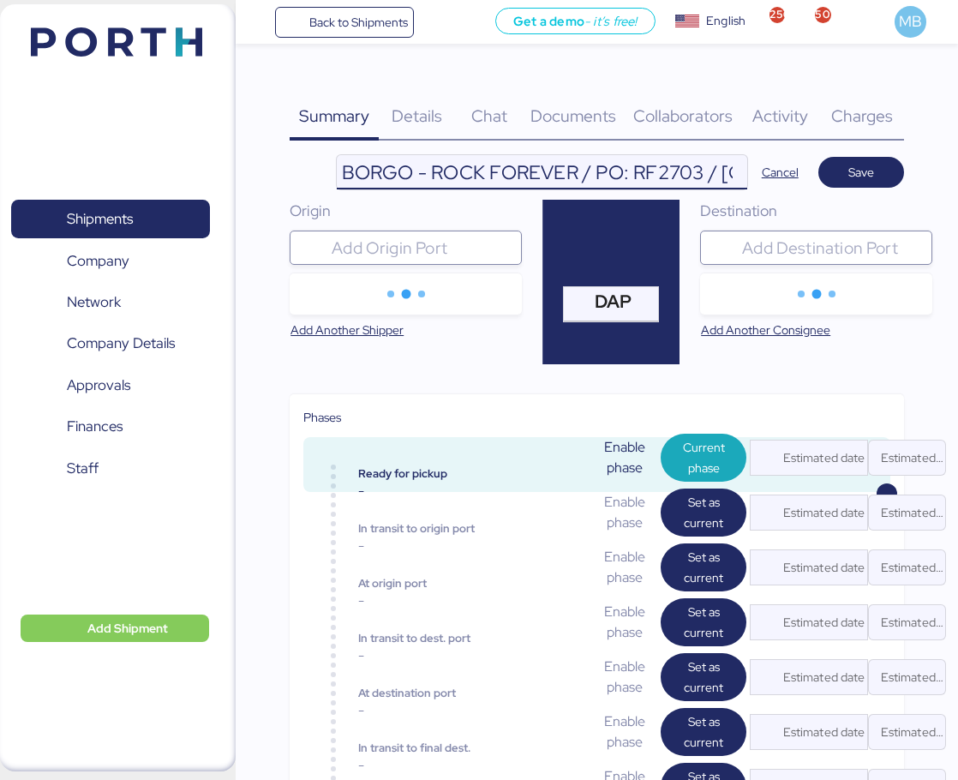
scroll to position [0, 371]
click at [384, 170] on input "BORGO - ROCK FOREVER / PO: RF2703 / [GEOGRAPHIC_DATA] - [GEOGRAPHIC_DATA] / 1x2…" at bounding box center [542, 172] width 410 height 34
type input "BORGO - ROCK FOREVER / PO: RF2703 / [GEOGRAPHIC_DATA] - [GEOGRAPHIC_DATA] / 1x2…"
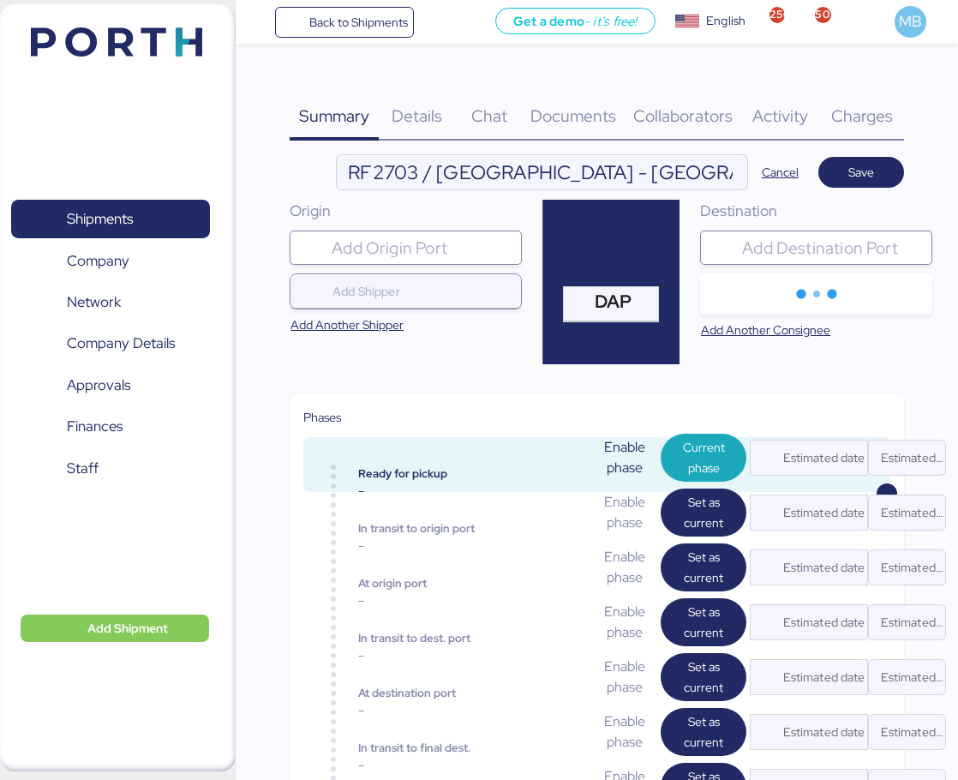
scroll to position [0, 0]
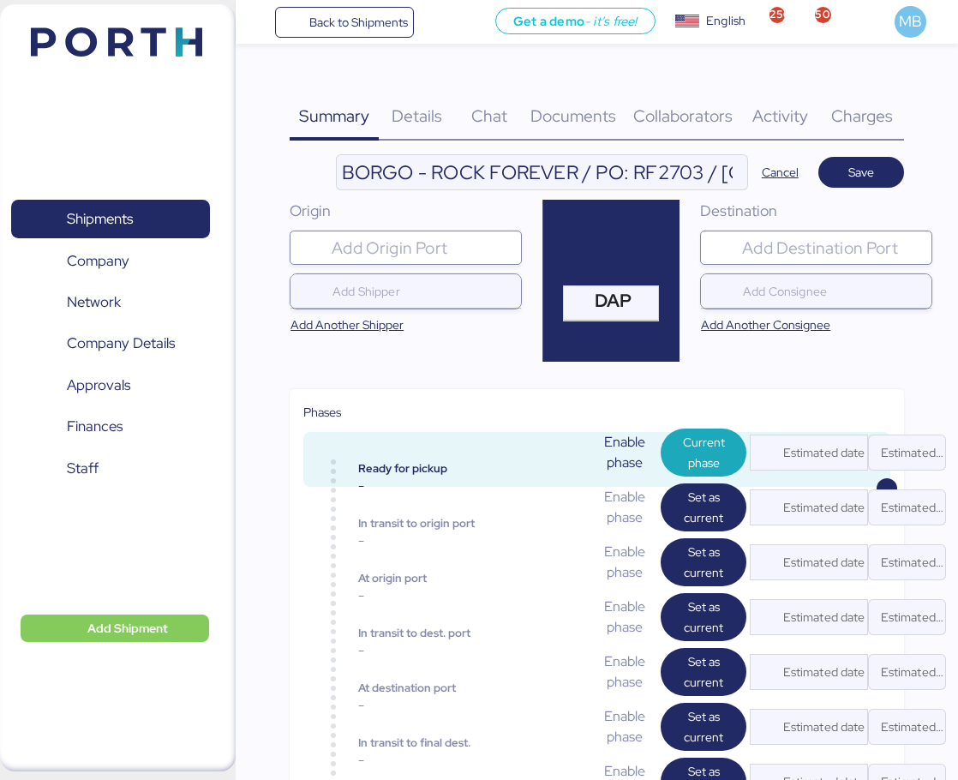
click at [760, 242] on input "search" at bounding box center [831, 247] width 186 height 21
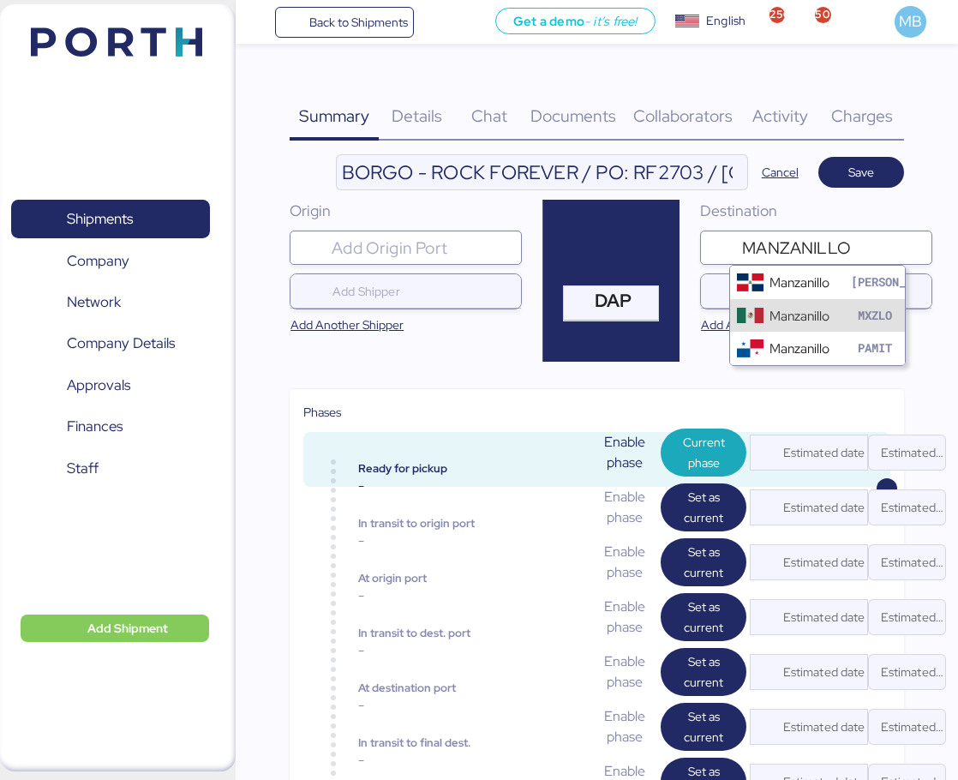
type input "MANZANILLO"
click at [808, 319] on div "Manzanillo" at bounding box center [799, 316] width 60 height 20
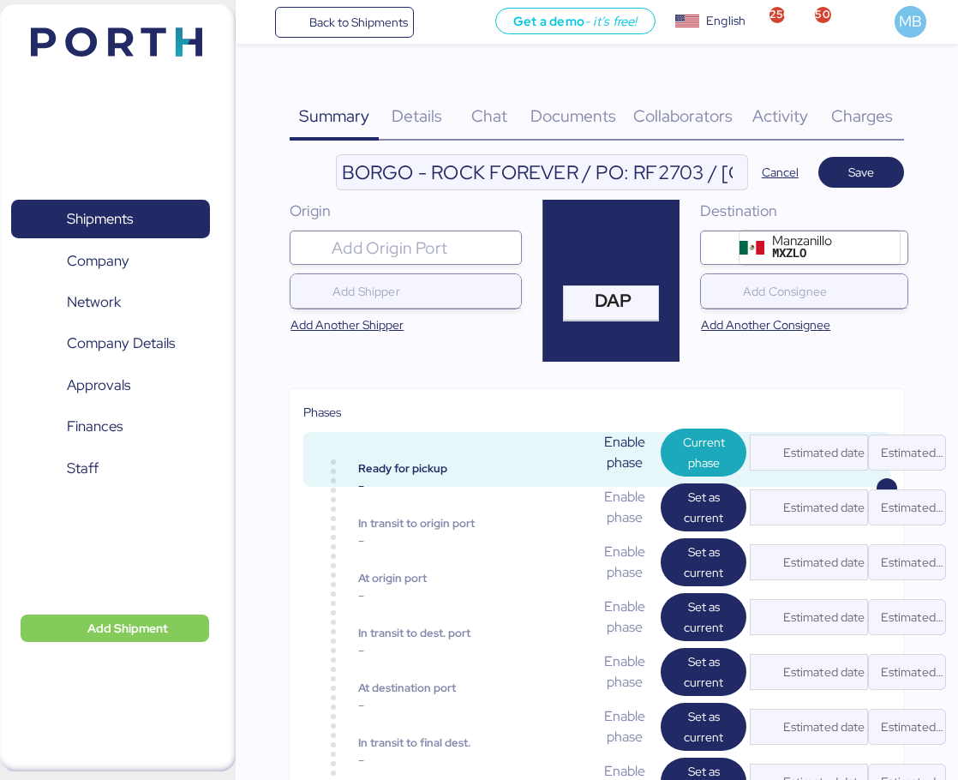
click at [843, 179] on span "Save" at bounding box center [861, 172] width 58 height 24
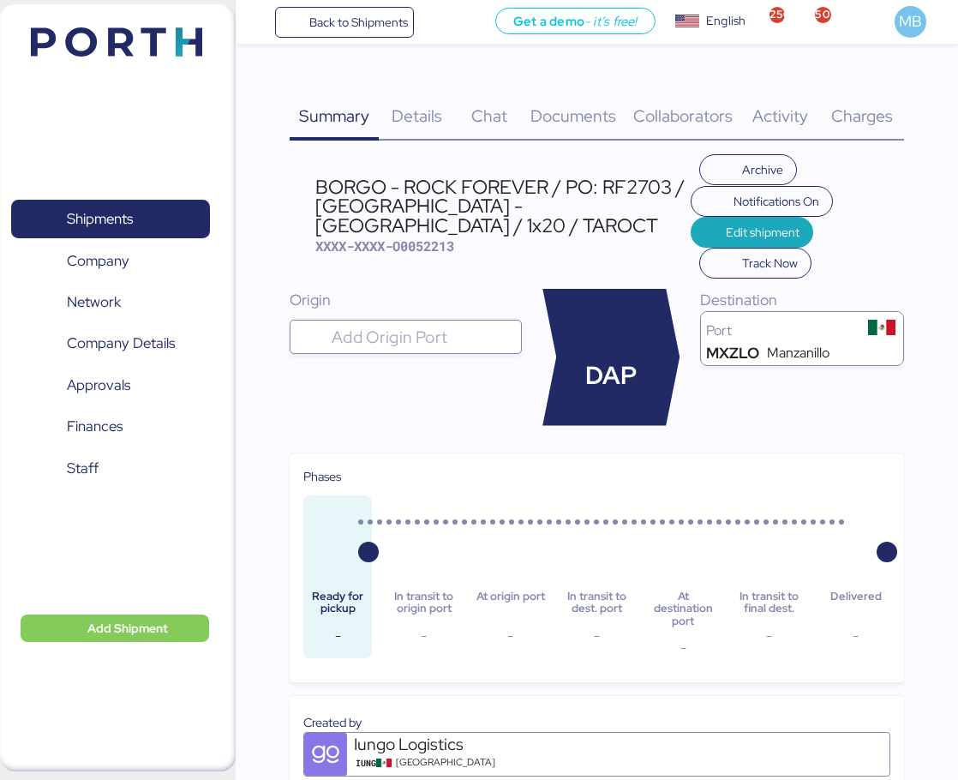
click at [420, 108] on span "Details" at bounding box center [417, 116] width 51 height 22
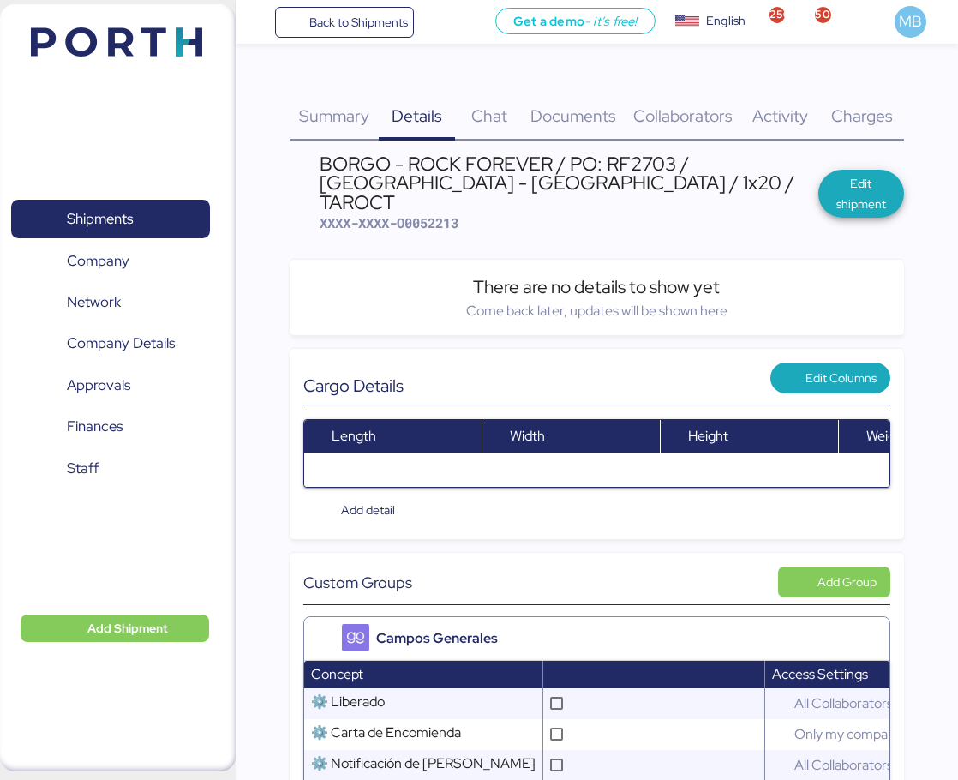
click at [877, 179] on span "Edit shipment" at bounding box center [861, 193] width 58 height 41
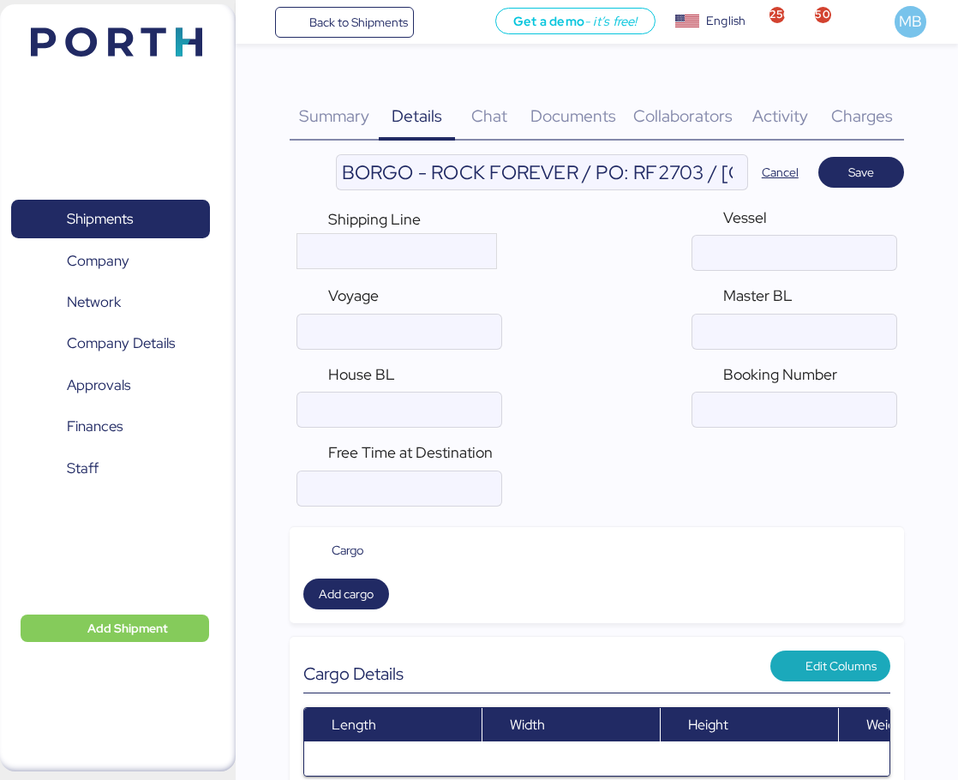
click at [793, 174] on span "Cancel" at bounding box center [780, 172] width 37 height 21
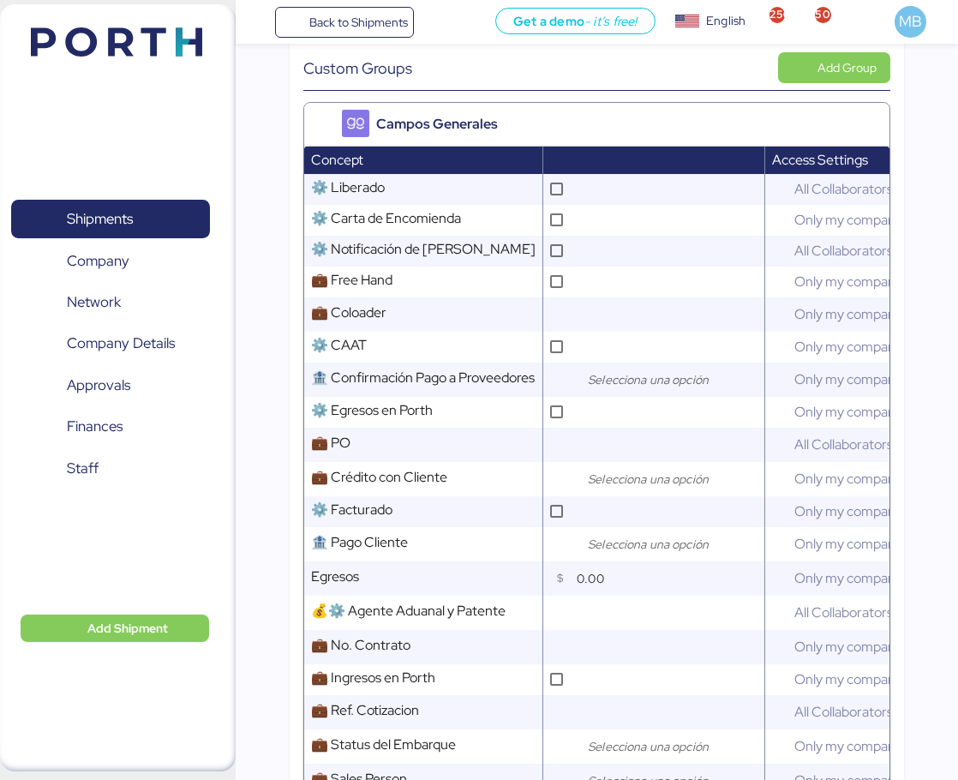
scroll to position [685, 0]
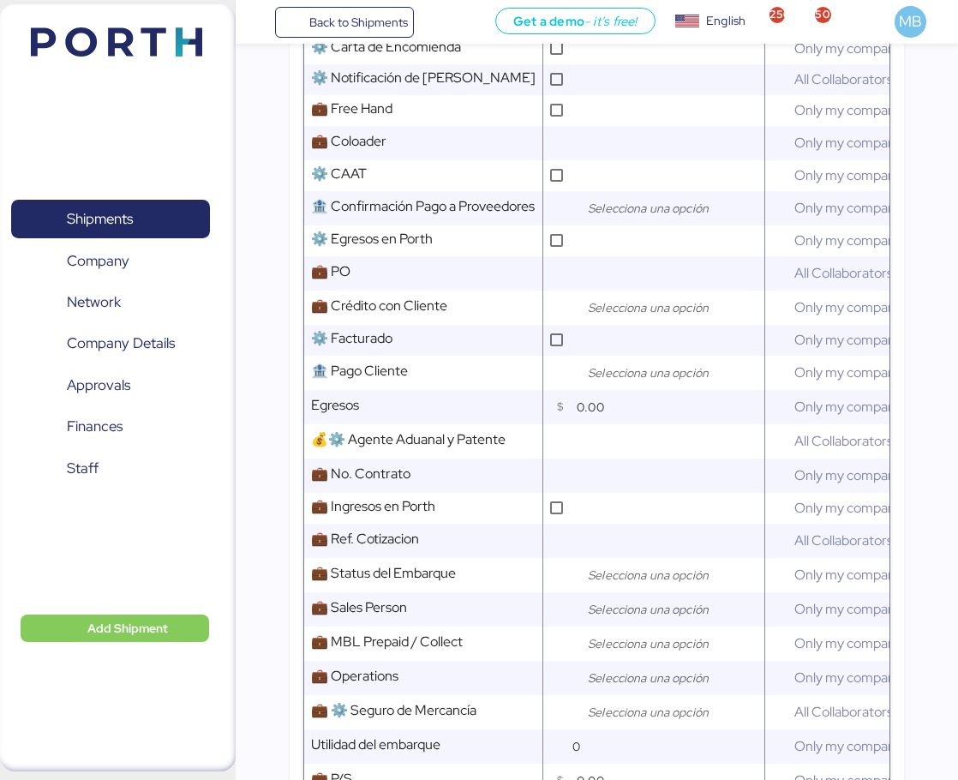
click at [680, 297] on input "search" at bounding box center [674, 307] width 180 height 21
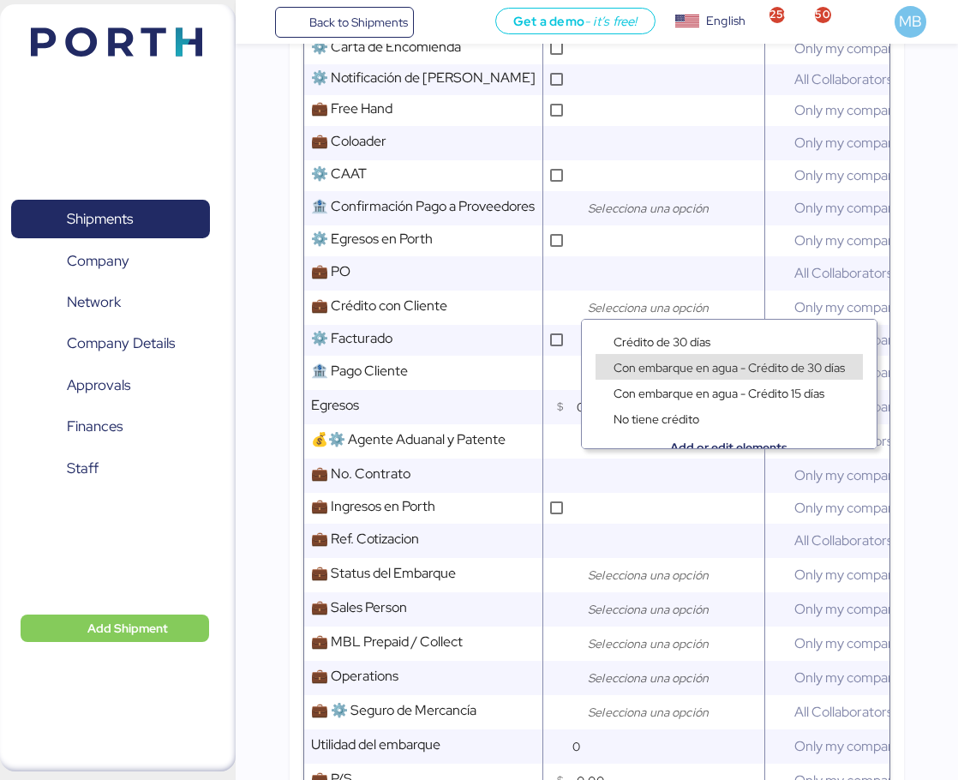
click at [692, 361] on span "Con embarque en agua - Crédito de 30 días" at bounding box center [728, 367] width 231 height 15
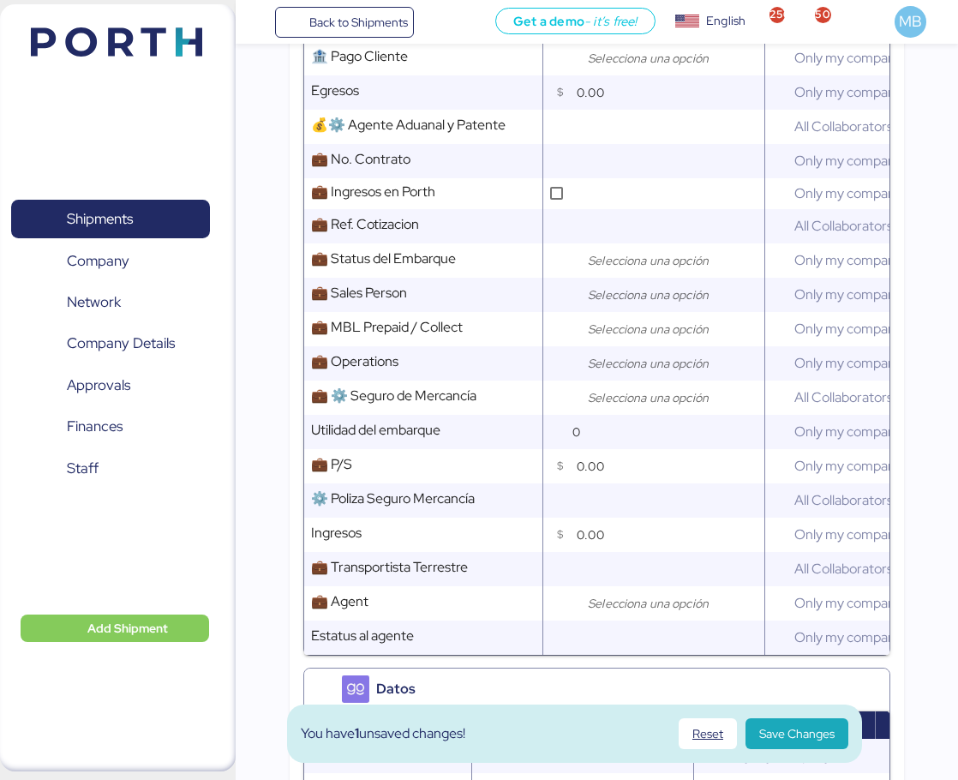
scroll to position [1028, 0]
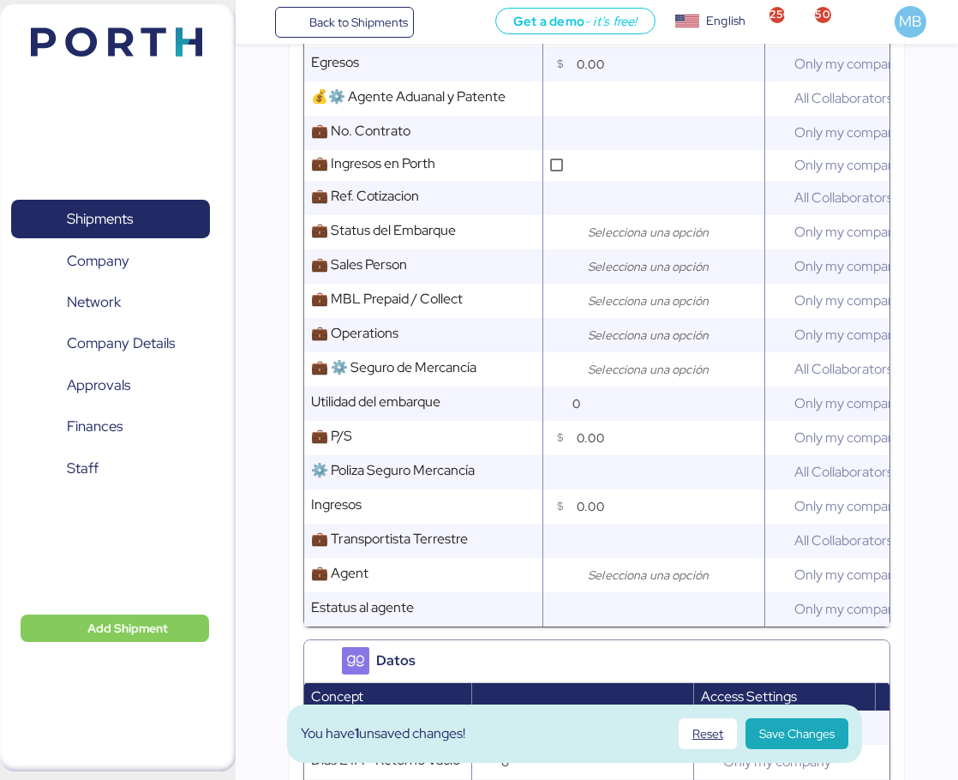
click at [632, 232] on input "search" at bounding box center [674, 232] width 180 height 21
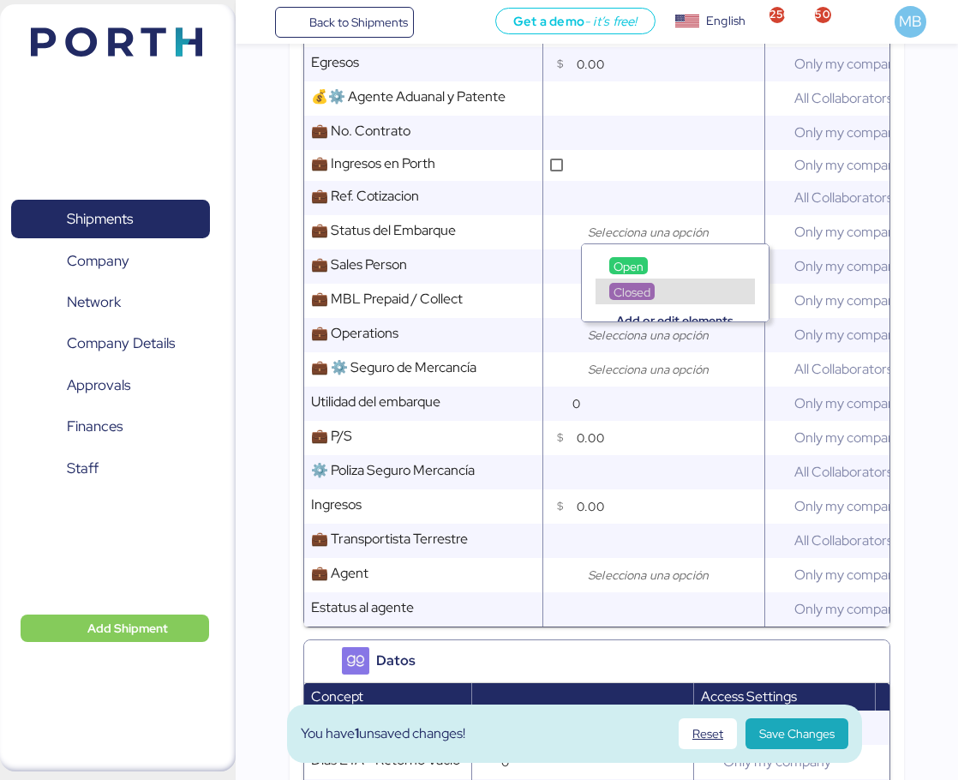
click at [637, 278] on div "Closed" at bounding box center [674, 291] width 159 height 26
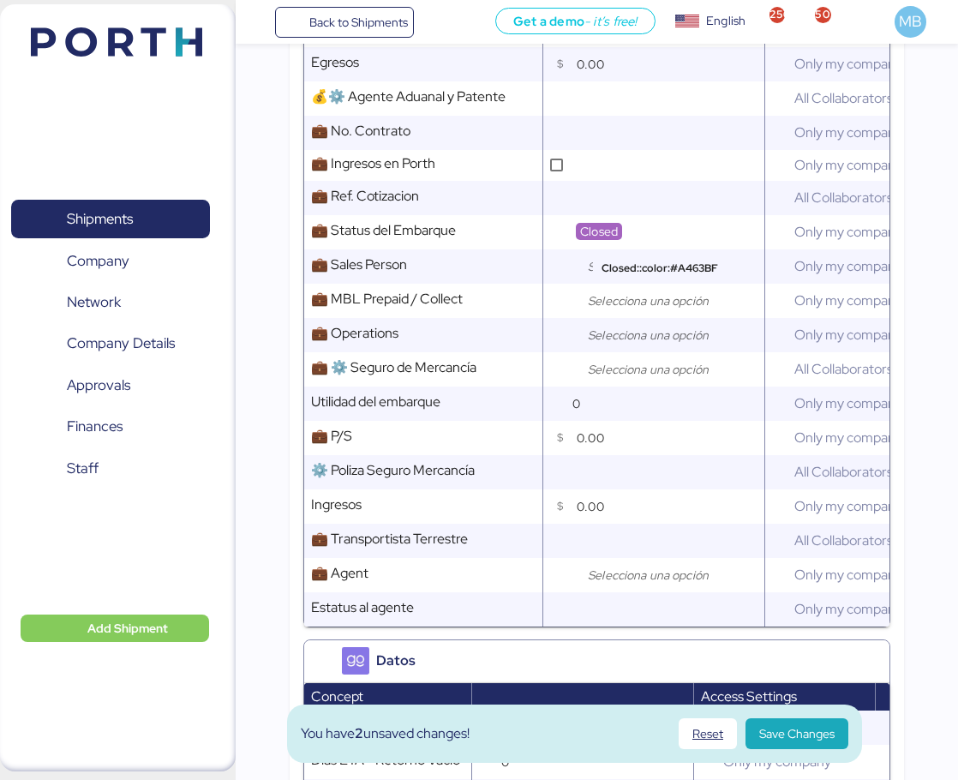
click at [616, 224] on span "Closed" at bounding box center [599, 231] width 38 height 15
click at [631, 265] on span "Open" at bounding box center [628, 266] width 30 height 15
click at [619, 256] on input "search" at bounding box center [674, 266] width 180 height 21
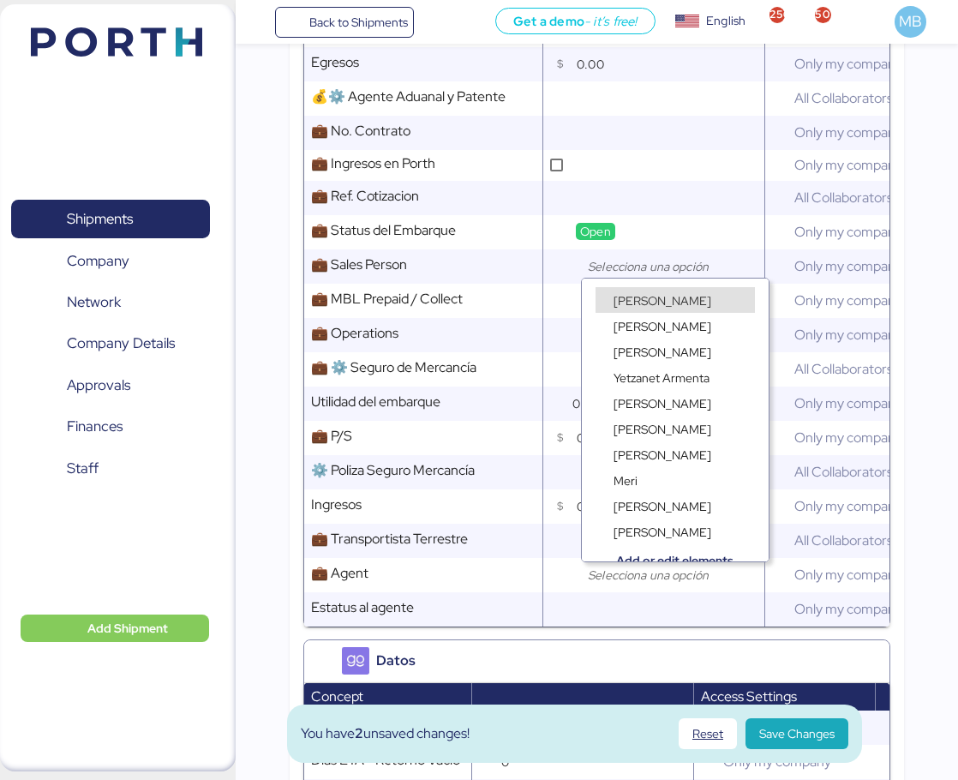
click at [634, 295] on span "[PERSON_NAME]" at bounding box center [662, 300] width 98 height 15
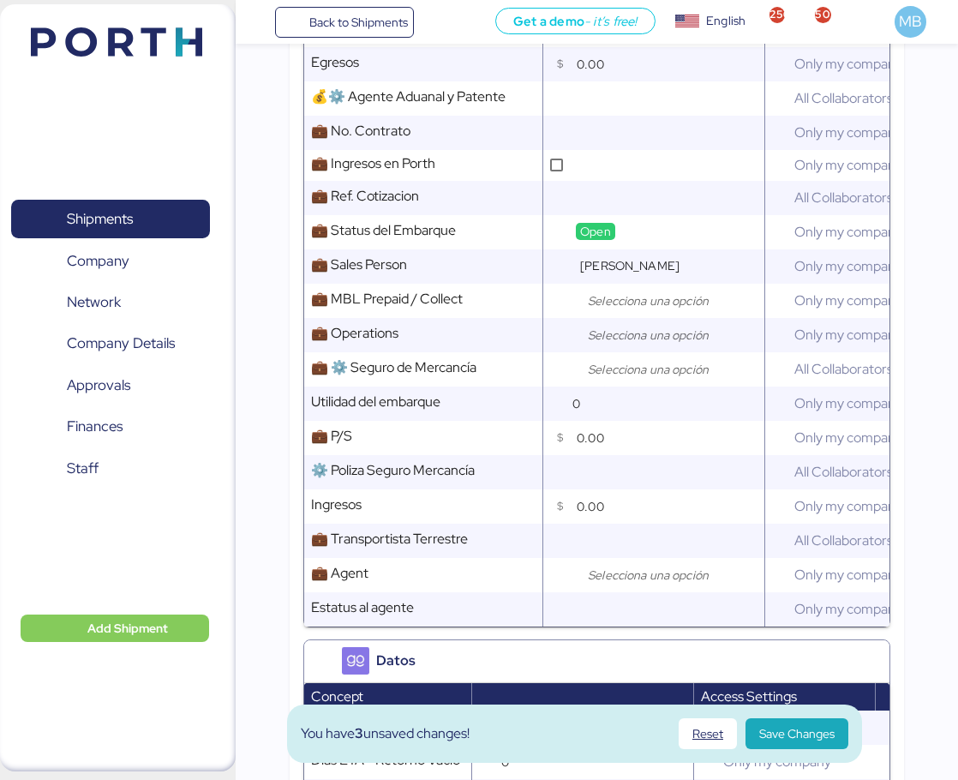
click at [631, 290] on input "search" at bounding box center [674, 300] width 180 height 21
click at [645, 325] on div "Prepaid" at bounding box center [674, 334] width 159 height 26
click at [619, 325] on input "search" at bounding box center [674, 335] width 180 height 21
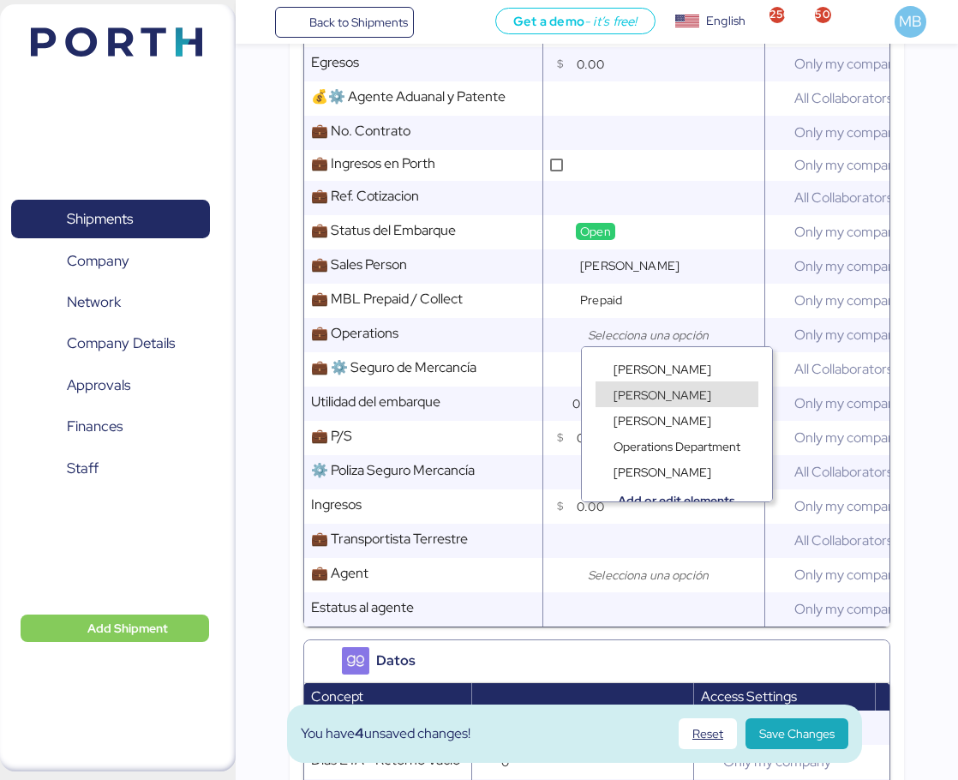
click at [673, 388] on span "[PERSON_NAME]" at bounding box center [662, 394] width 98 height 15
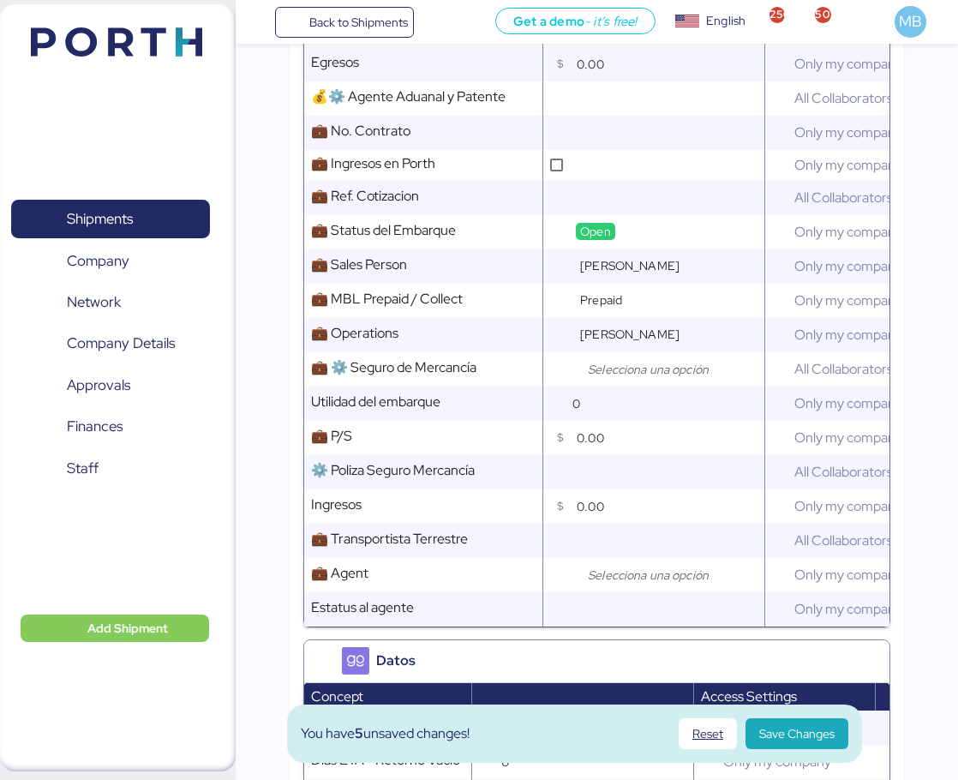
click at [613, 363] on input "search" at bounding box center [674, 369] width 180 height 21
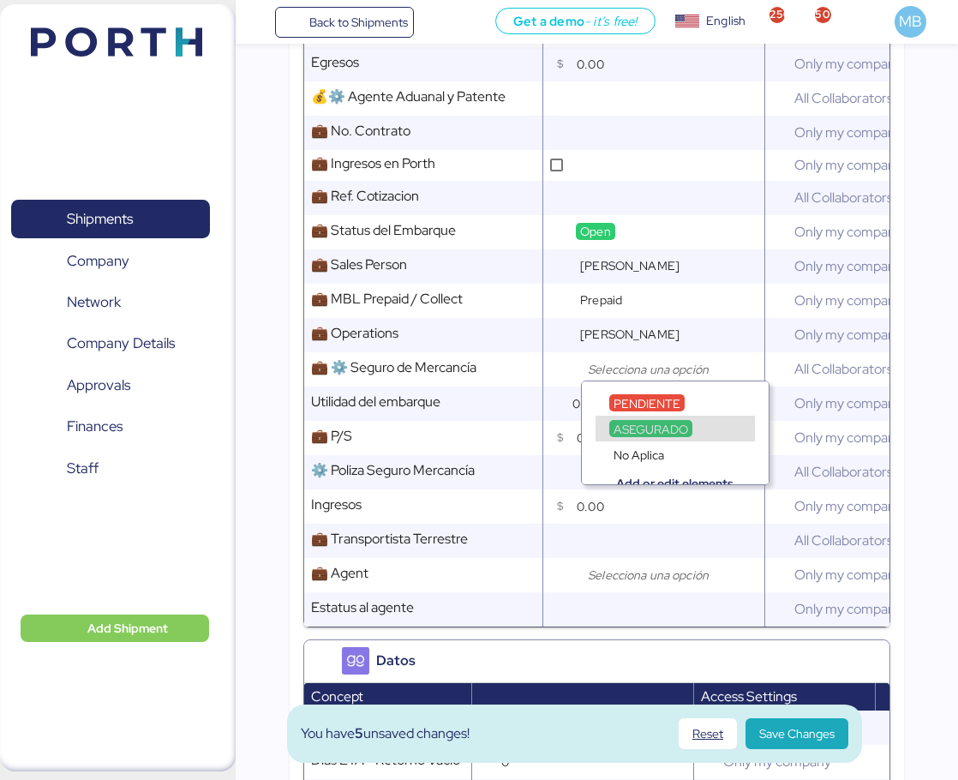
click at [664, 427] on span "ASEGURADO" at bounding box center [650, 429] width 75 height 15
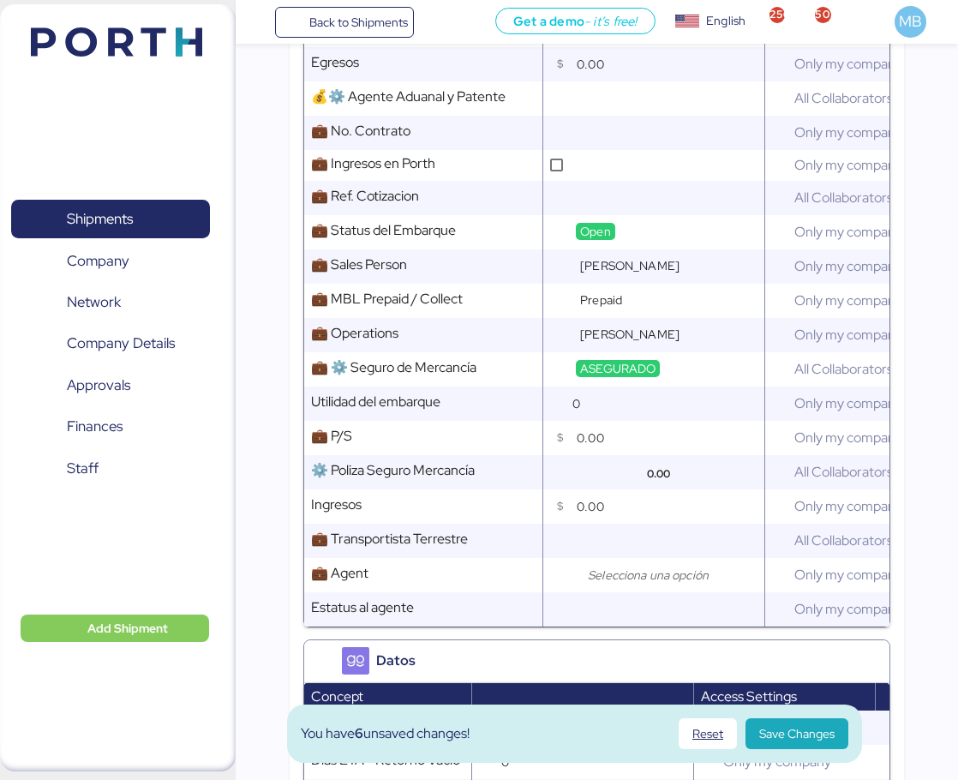
click at [619, 425] on input "0.00" at bounding box center [671, 438] width 188 height 34
type input "80.00"
click at [612, 537] on input "text" at bounding box center [668, 540] width 192 height 34
click at [612, 565] on input "search" at bounding box center [674, 575] width 180 height 21
type input "LYFT"
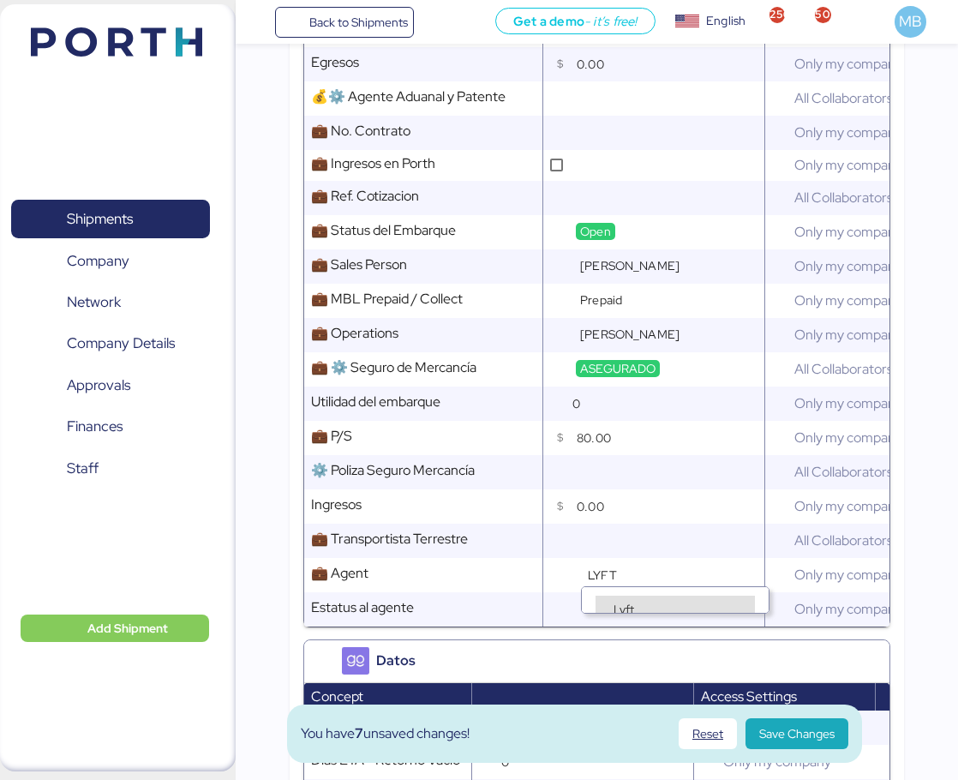
click at [645, 599] on div "Lyft" at bounding box center [674, 608] width 159 height 26
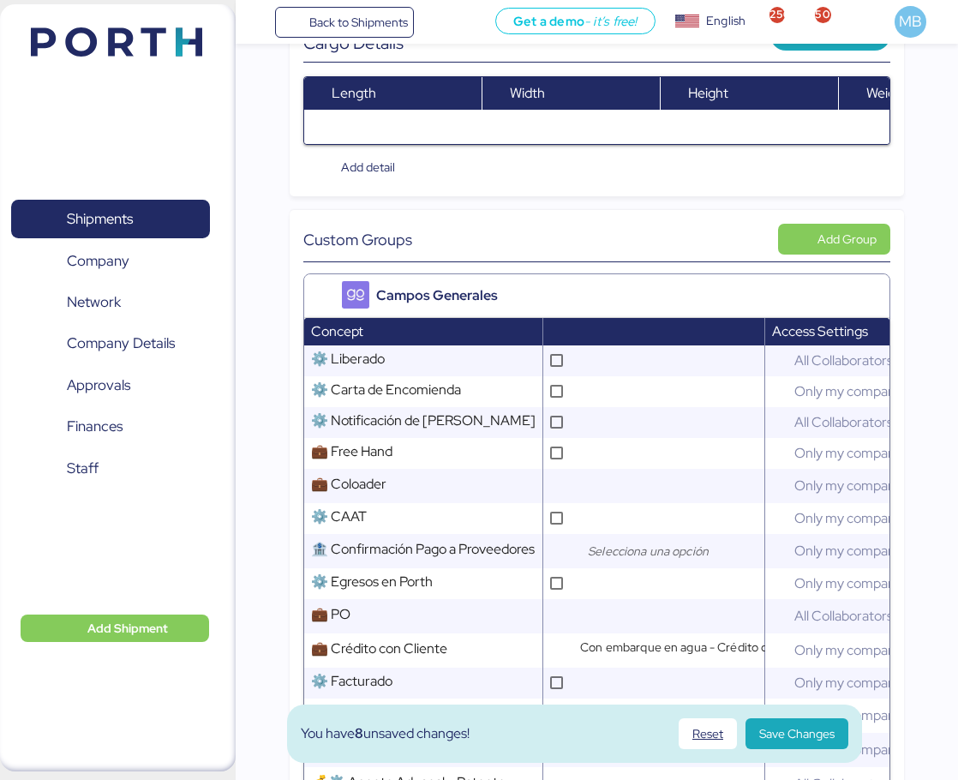
scroll to position [514, 0]
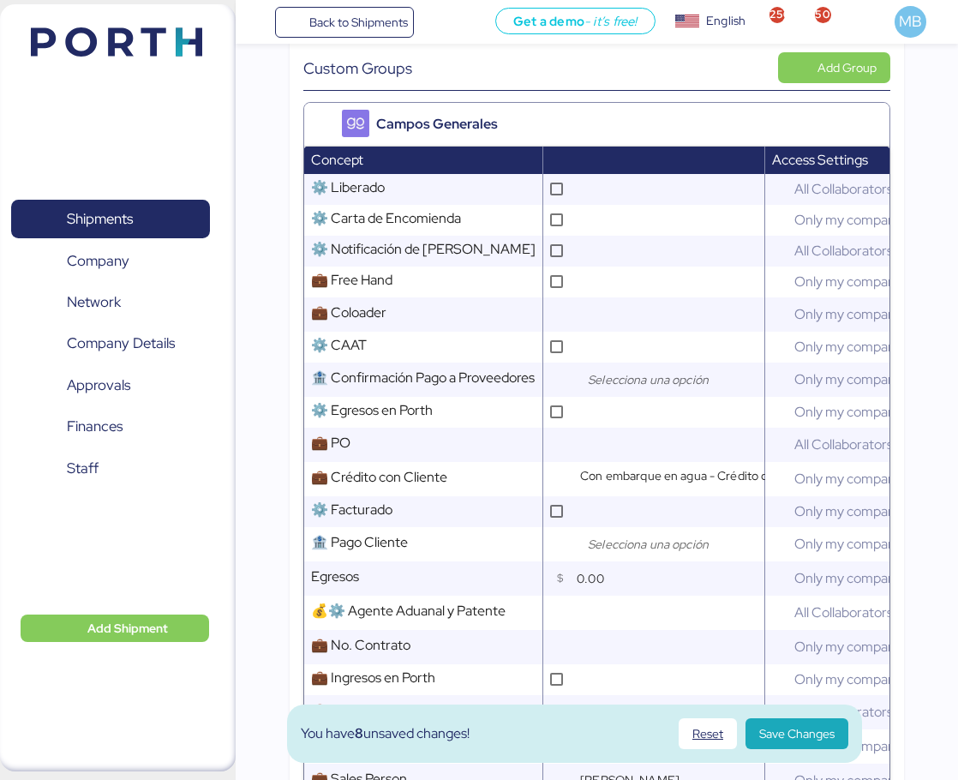
click at [792, 731] on span "Save Changes" at bounding box center [796, 733] width 75 height 21
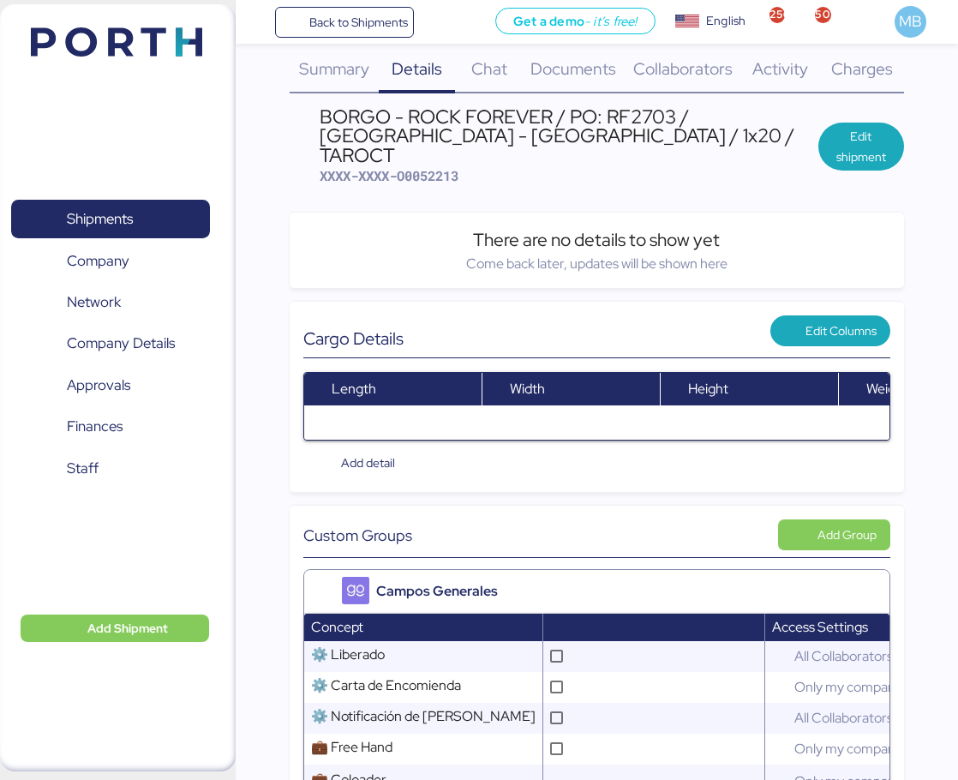
scroll to position [0, 0]
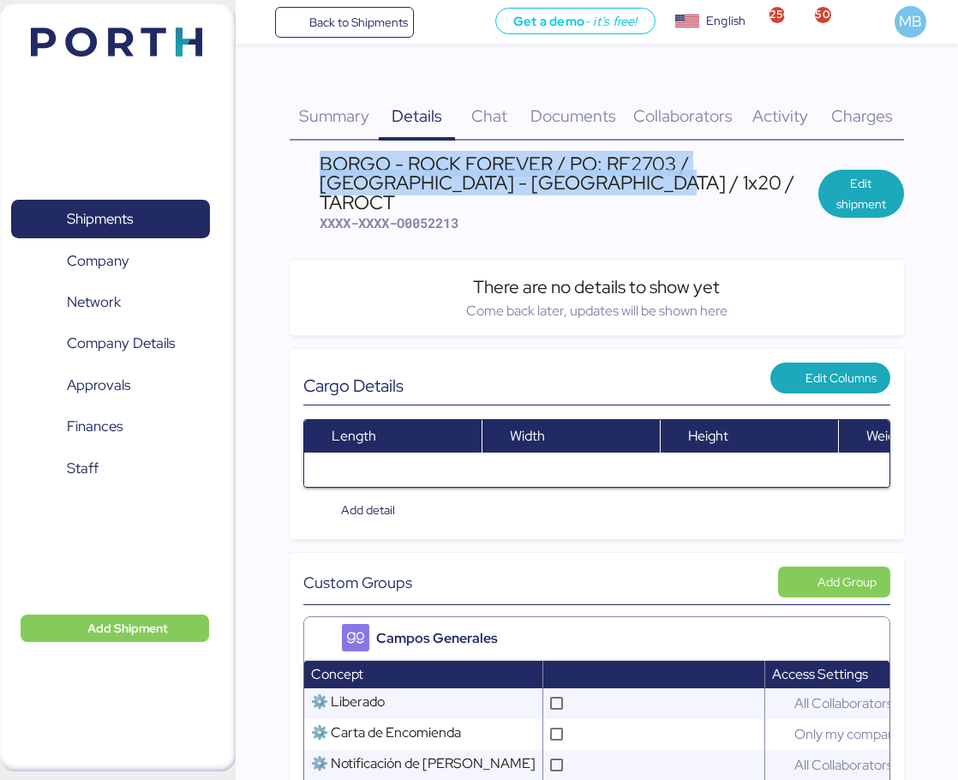
drag, startPoint x: 577, startPoint y: 183, endPoint x: 328, endPoint y: 174, distance: 249.5
click at [328, 174] on div "BORGO - ROCK FOREVER / PO: RF2703 / [GEOGRAPHIC_DATA] - [GEOGRAPHIC_DATA] / 1x2…" at bounding box center [569, 182] width 498 height 57
copy div "BORGO - ROCK FOREVER / PO: RF2703 / [GEOGRAPHIC_DATA] - [GEOGRAPHIC_DATA] / 1x2…"
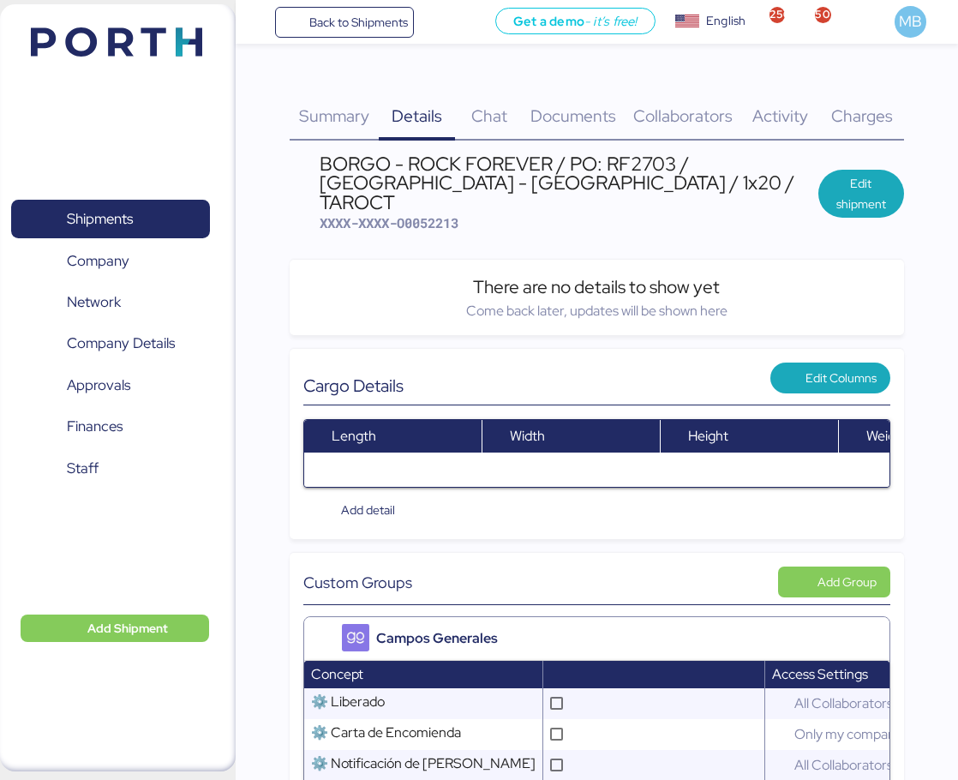
click at [452, 214] on span "XXXX-XXXX-O0052213" at bounding box center [389, 222] width 139 height 17
copy span "O0052213"
click at [455, 214] on span "XXXX-XXXX-O0052213" at bounding box center [389, 222] width 139 height 17
